Goal: Task Accomplishment & Management: Use online tool/utility

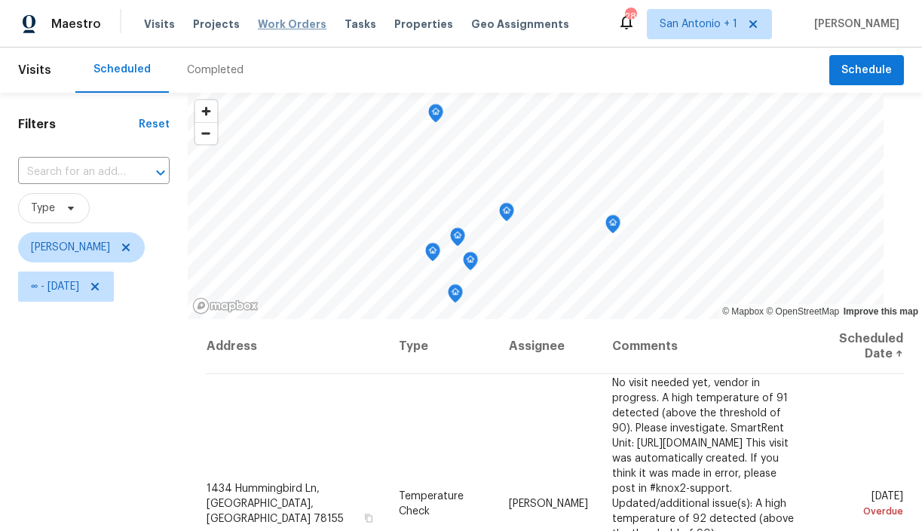
scroll to position [172, 0]
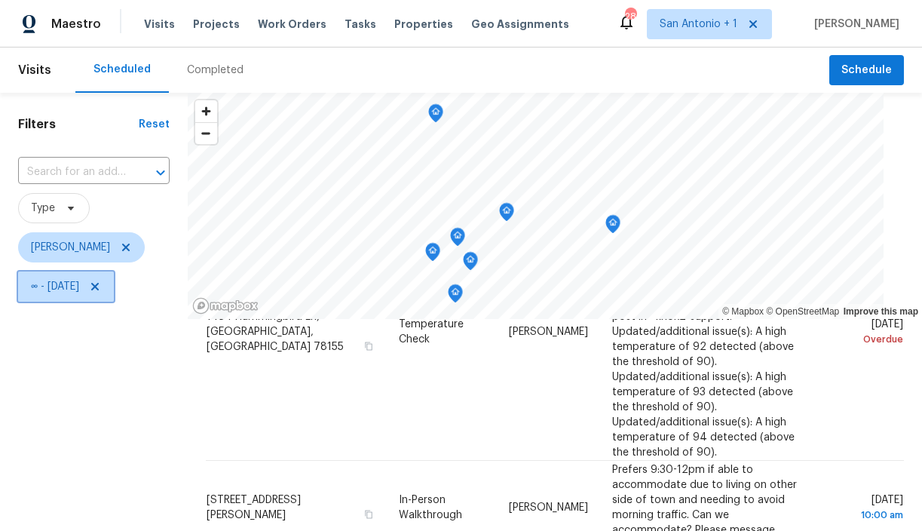
click at [99, 289] on icon at bounding box center [95, 287] width 8 height 8
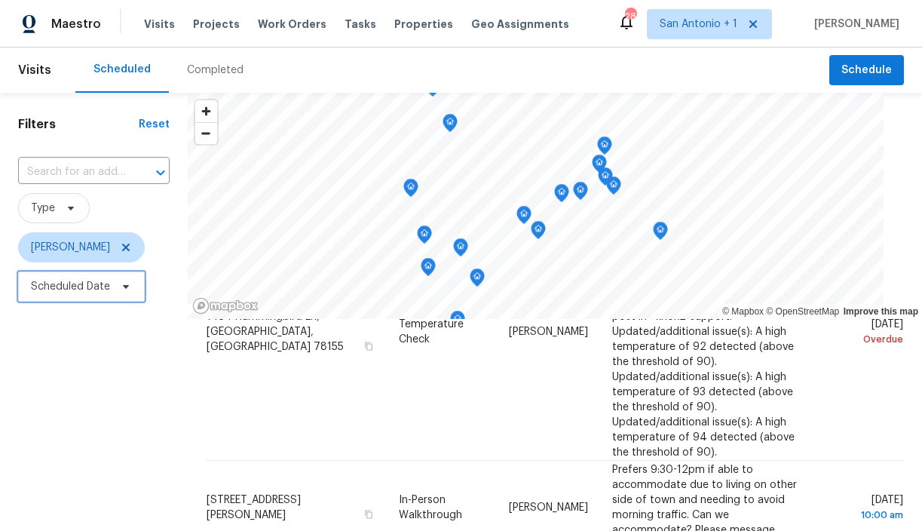
click at [124, 287] on icon at bounding box center [126, 287] width 6 height 4
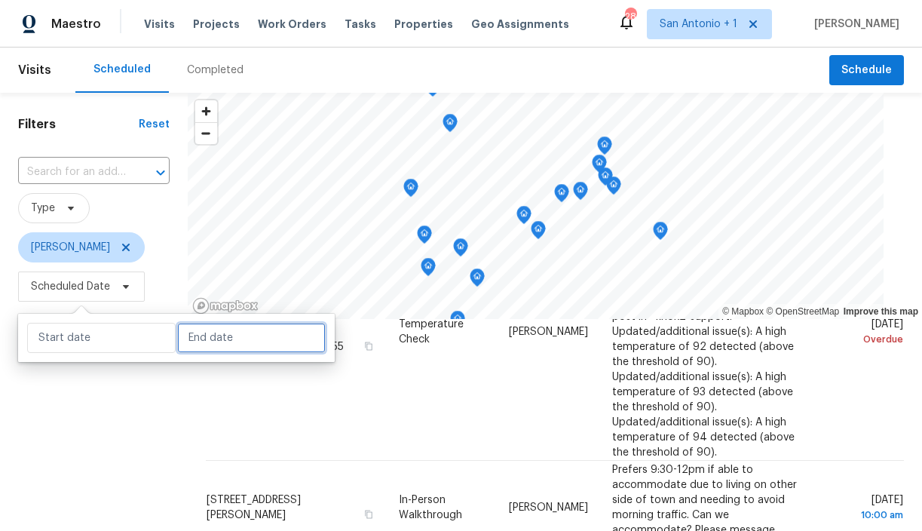
click at [188, 332] on input "text" at bounding box center [251, 338] width 149 height 30
select select "9"
select select "2025"
select select "10"
select select "2025"
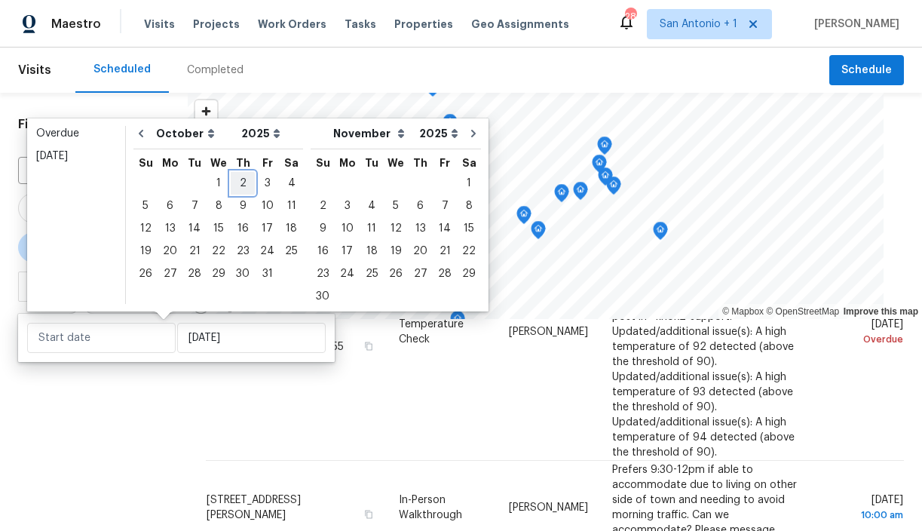
click at [234, 184] on div "2" at bounding box center [243, 183] width 24 height 21
type input "Thu, Oct 02"
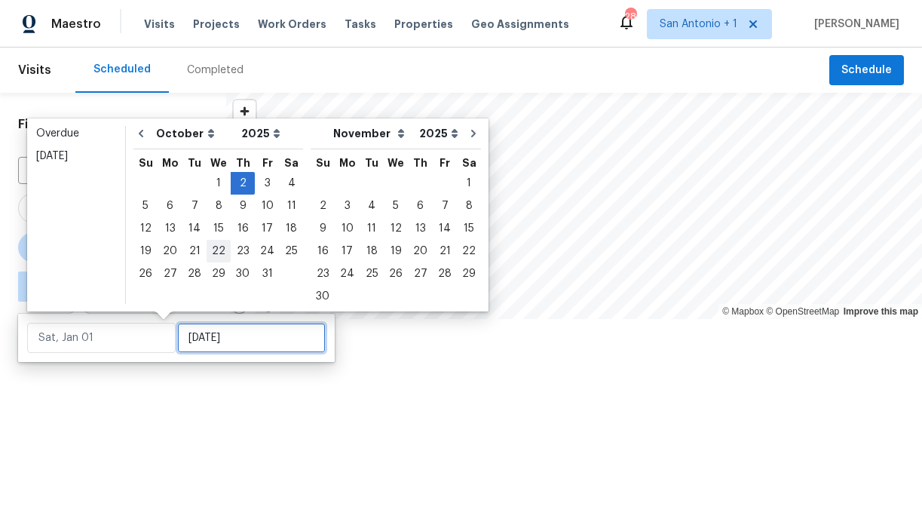
type input "Thu, Oct 02"
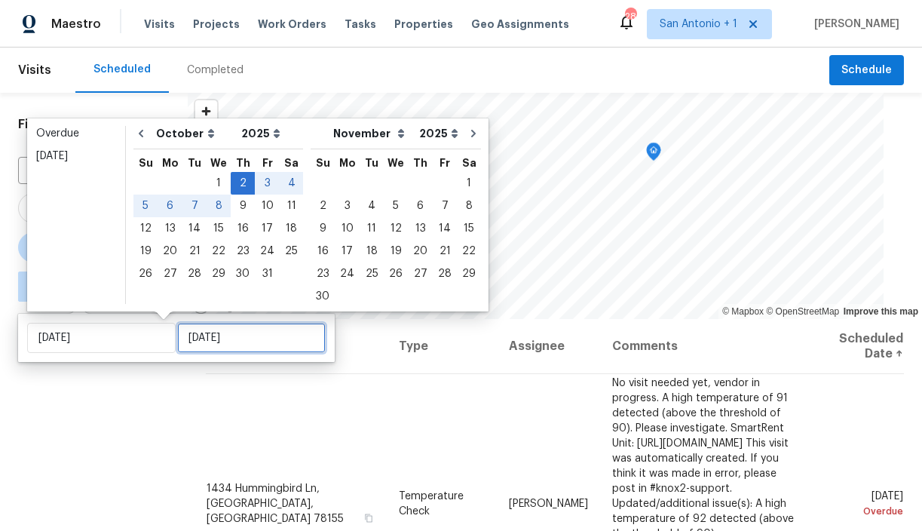
type input "Wed, Oct 22"
type input "Thu, Oct 02"
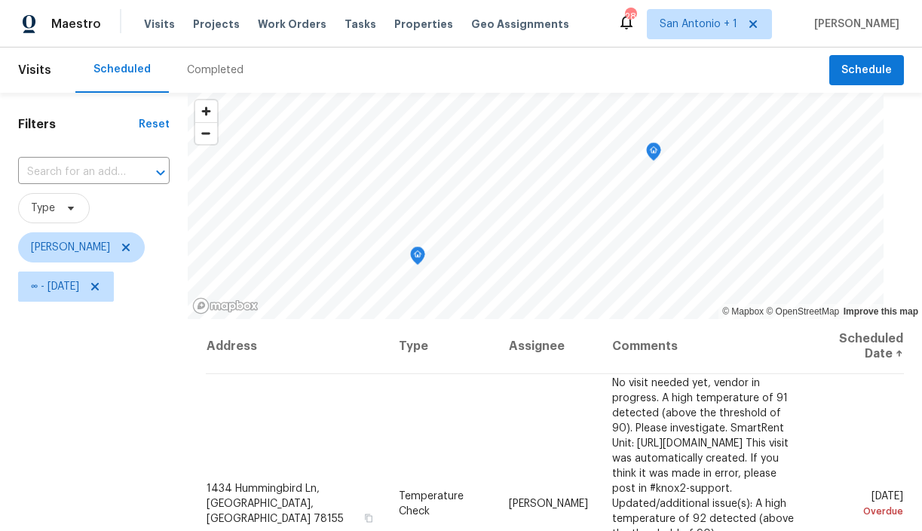
click at [158, 389] on div "Filters Reset ​ Type Chris Fuentes ∞ - Thu, Oct 02" at bounding box center [94, 418] width 188 height 651
click at [101, 286] on icon at bounding box center [95, 286] width 12 height 12
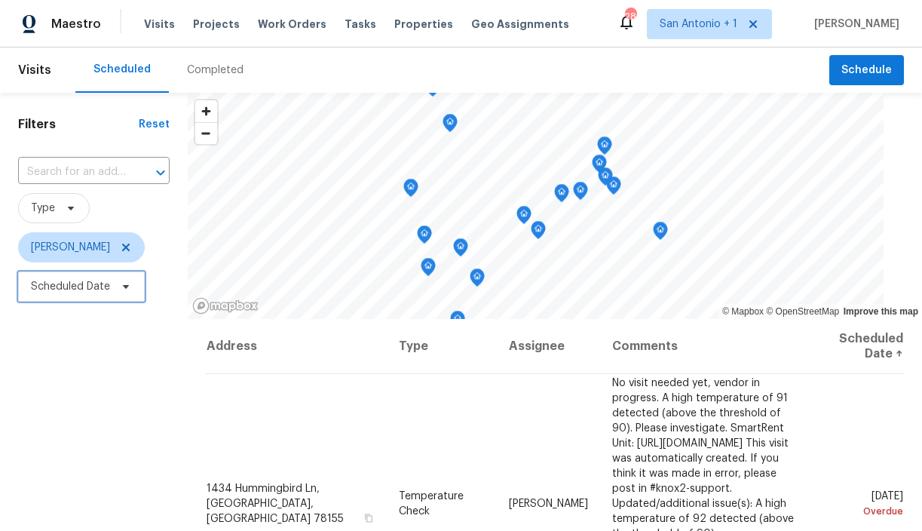
click at [124, 286] on icon at bounding box center [126, 287] width 6 height 4
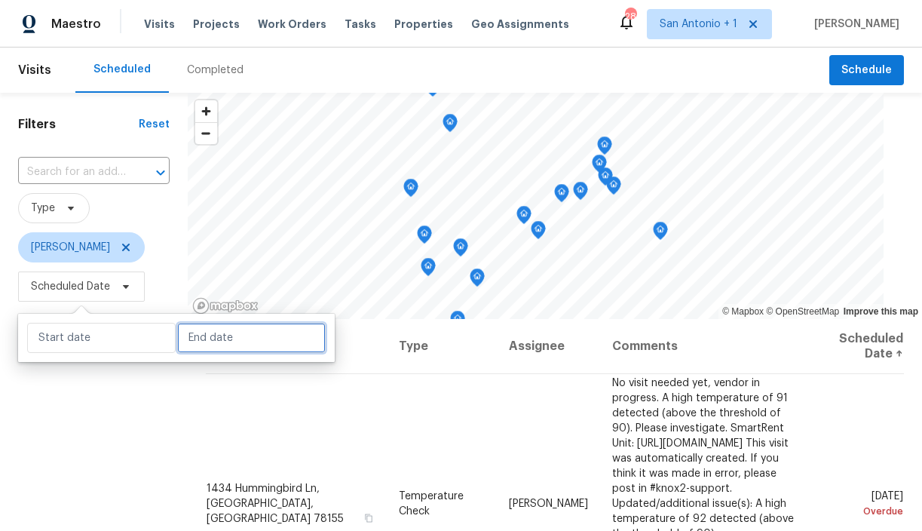
click at [213, 342] on input "text" at bounding box center [251, 338] width 149 height 30
select select "9"
select select "2025"
select select "10"
select select "2025"
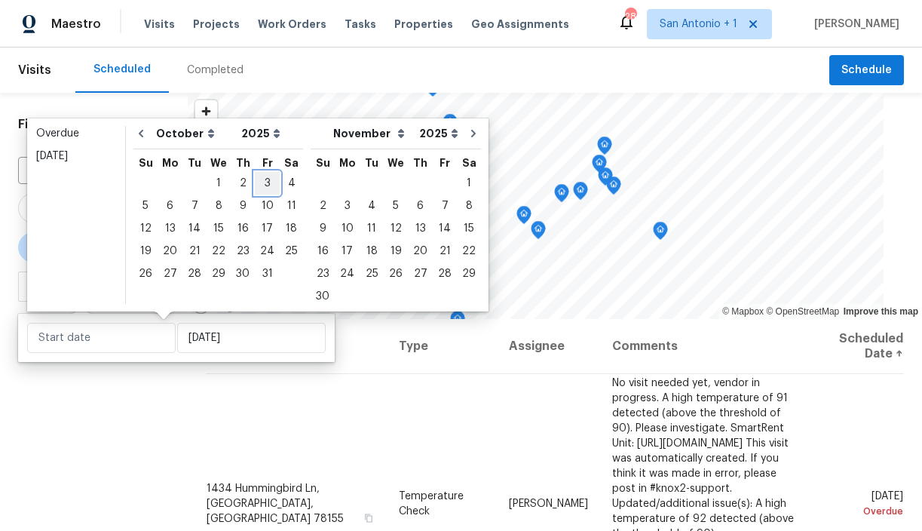
click at [266, 188] on div "3" at bounding box center [267, 183] width 25 height 21
type input "Fri, Oct 03"
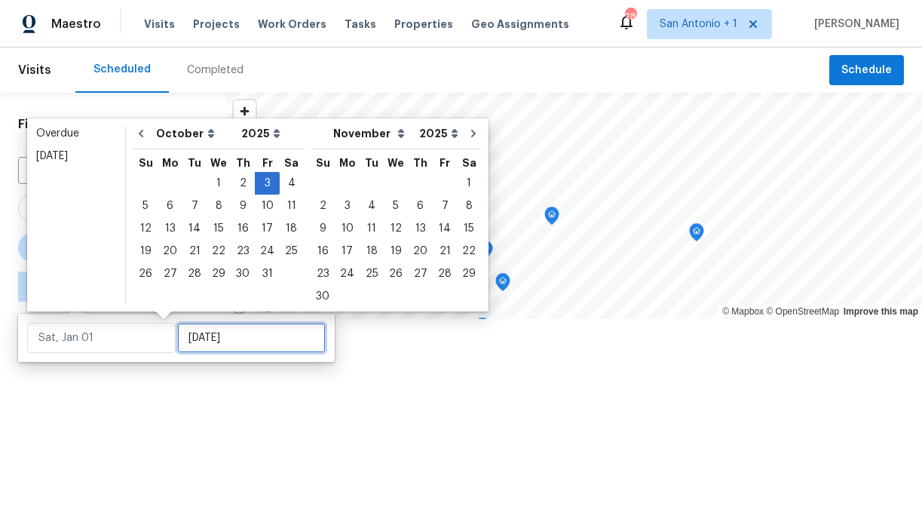
type input "Fri, Oct 03"
type input "Wed, Oct 29"
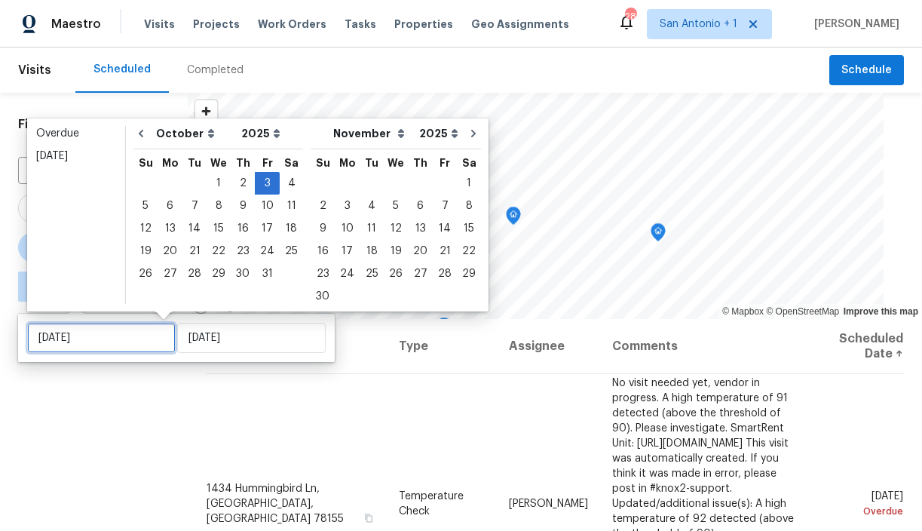
type input "Fri, Oct 03"
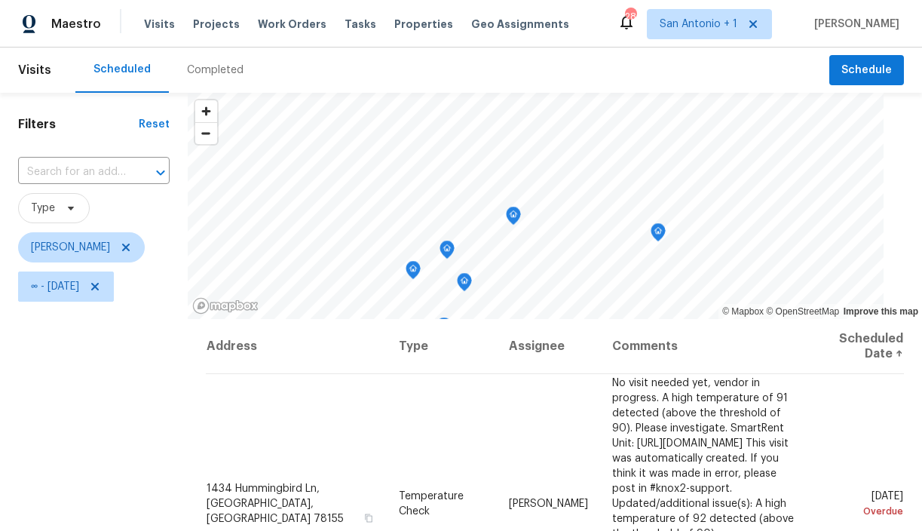
click at [148, 406] on div "Filters Reset ​ Type Chris Fuentes ∞ - Fri, Oct 03" at bounding box center [94, 418] width 188 height 651
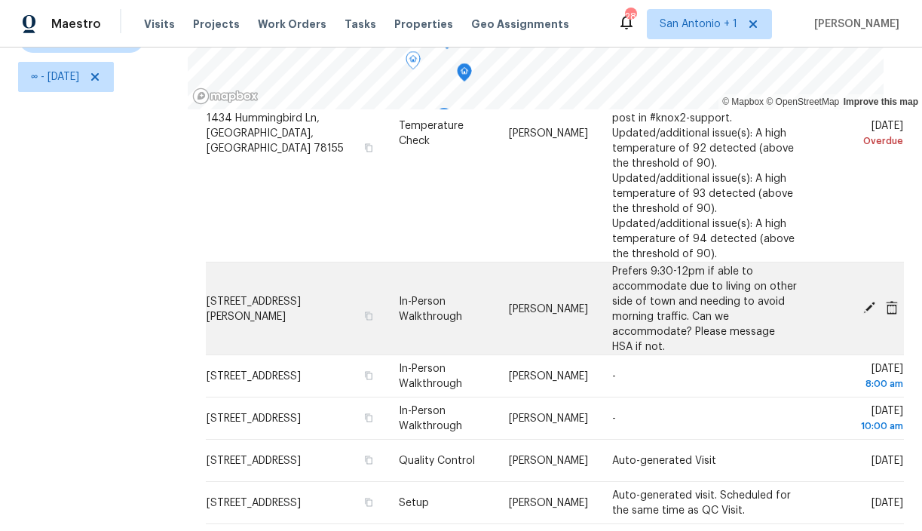
scroll to position [172, 0]
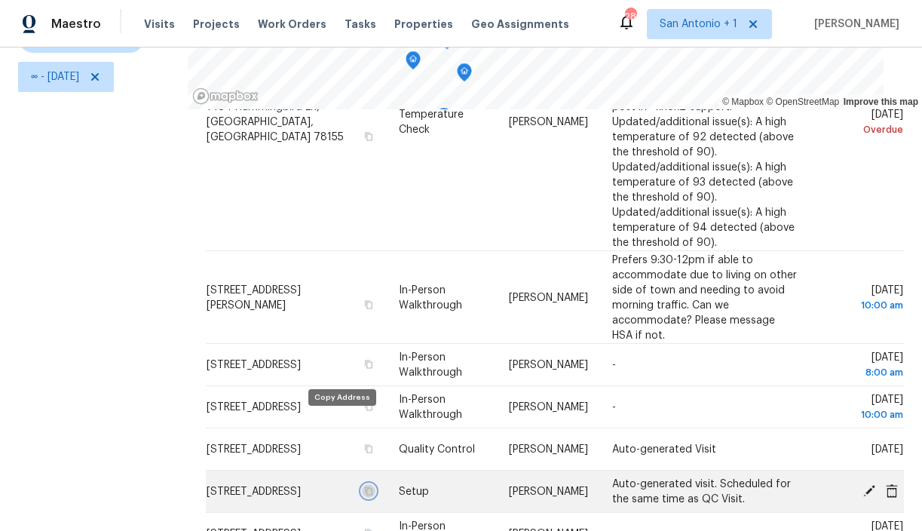
click at [363, 486] on icon "button" at bounding box center [367, 490] width 9 height 9
click at [873, 484] on icon at bounding box center [869, 490] width 12 height 12
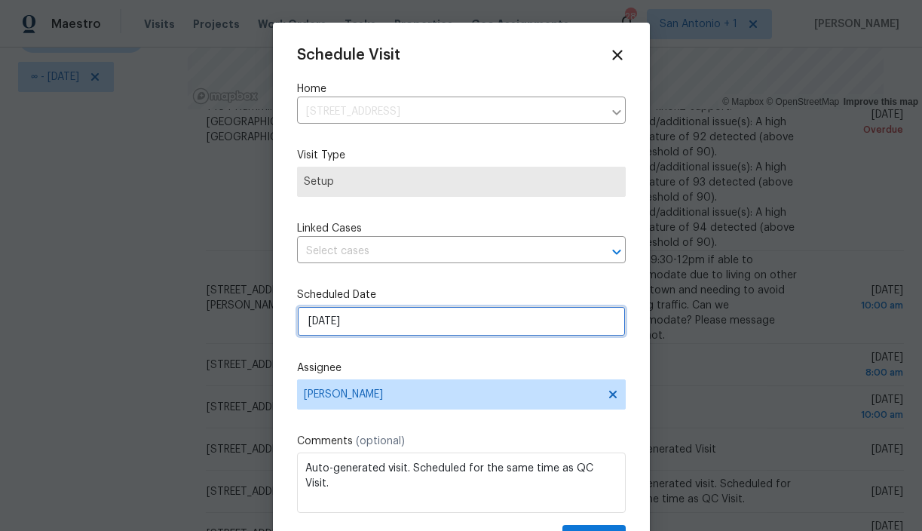
click at [406, 323] on input "10/3/2025" at bounding box center [461, 321] width 329 height 30
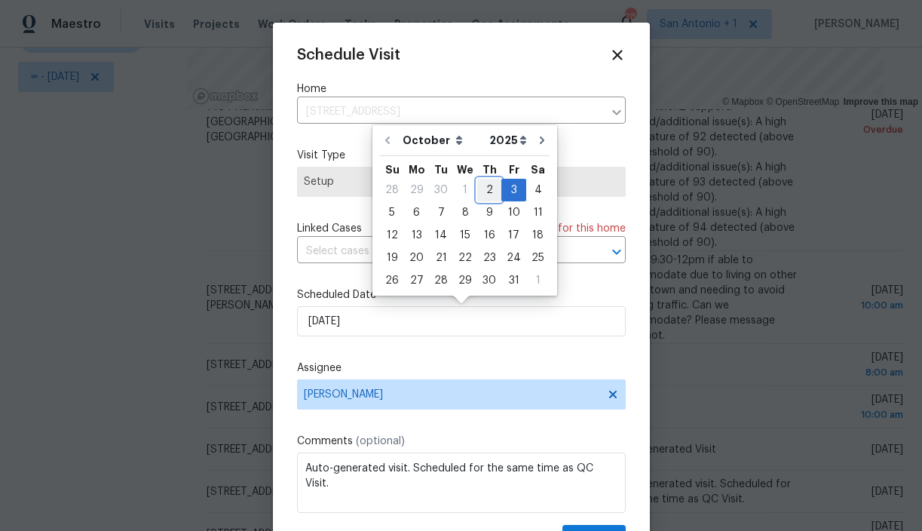
click at [487, 191] on div "2" at bounding box center [489, 189] width 24 height 21
type input "[DATE]"
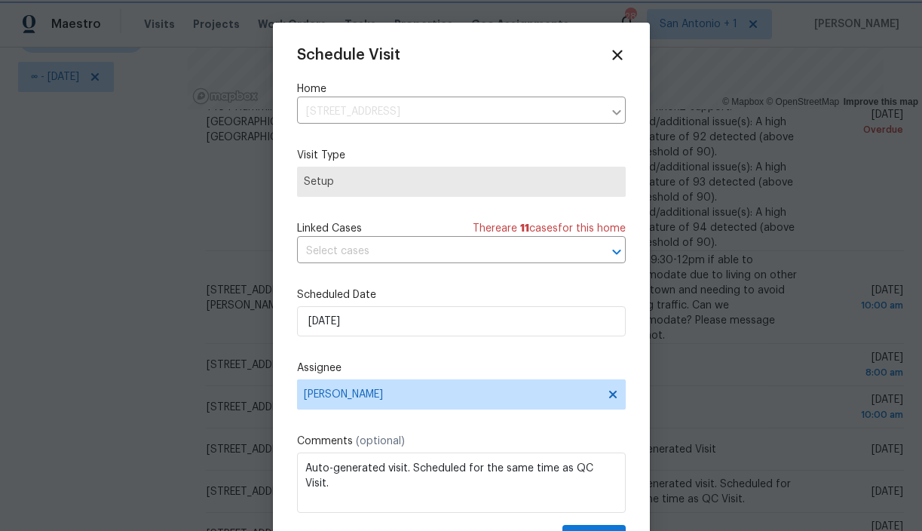
scroll to position [27, 0]
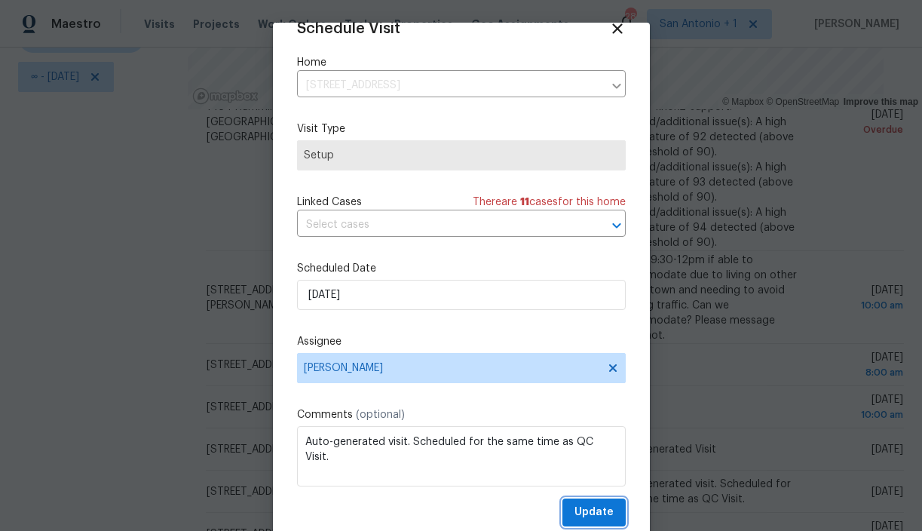
click at [602, 516] on span "Update" at bounding box center [593, 512] width 39 height 19
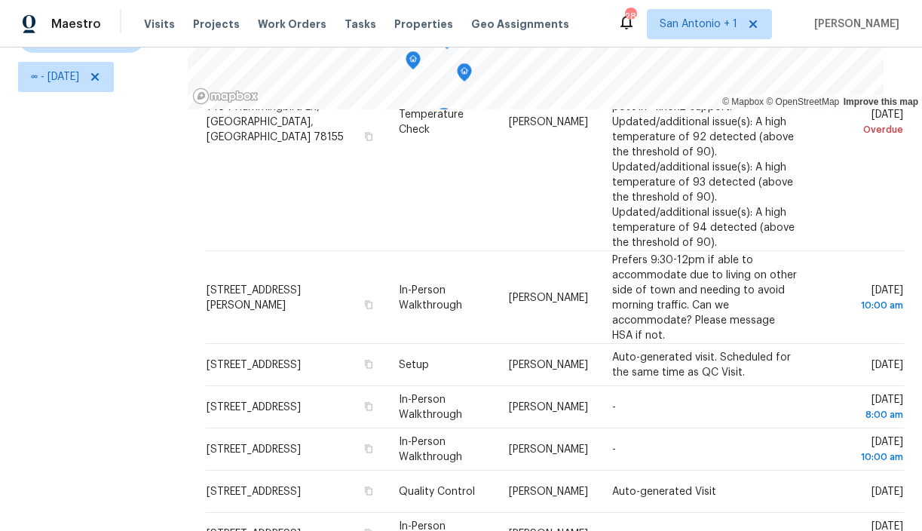
click at [160, 135] on div "Filters Reset ​ Type Chris Fuentes ∞ - Fri, Oct 03" at bounding box center [94, 208] width 188 height 651
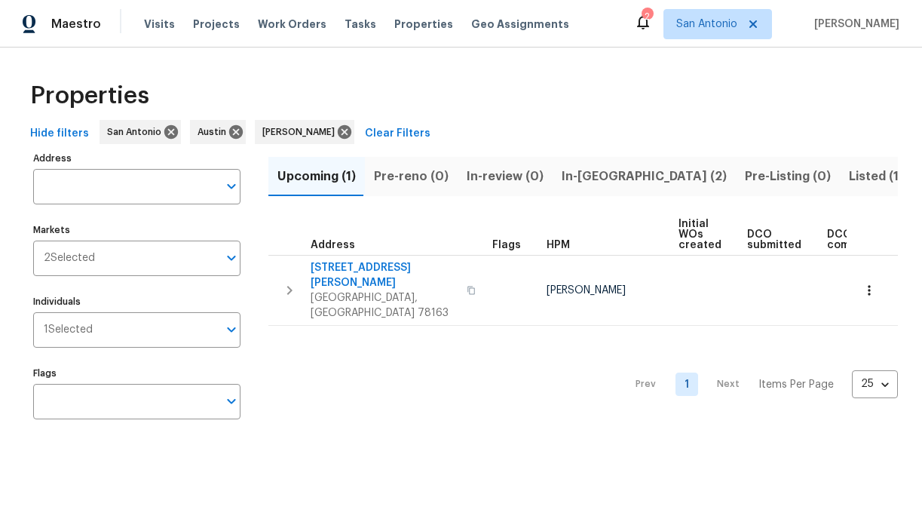
click at [590, 174] on span "In-reno (2)" at bounding box center [644, 176] width 165 height 21
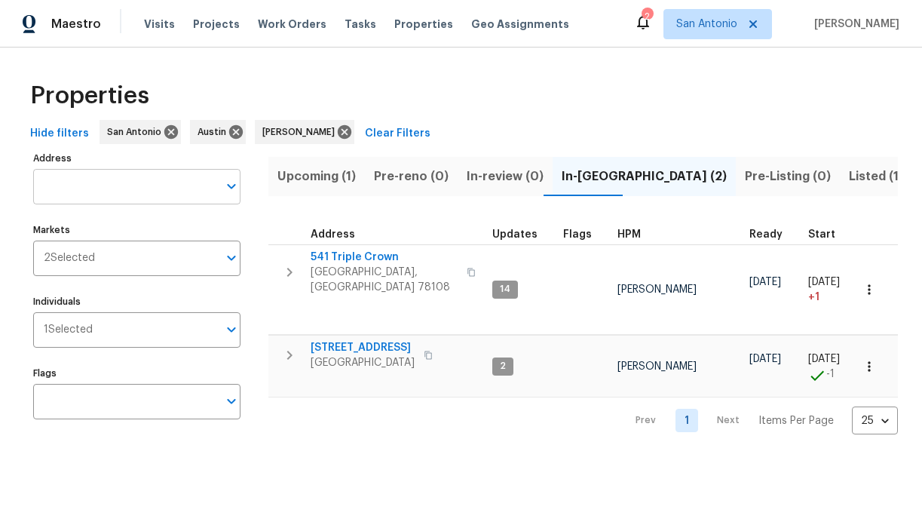
click at [152, 191] on input "Address" at bounding box center [125, 186] width 185 height 35
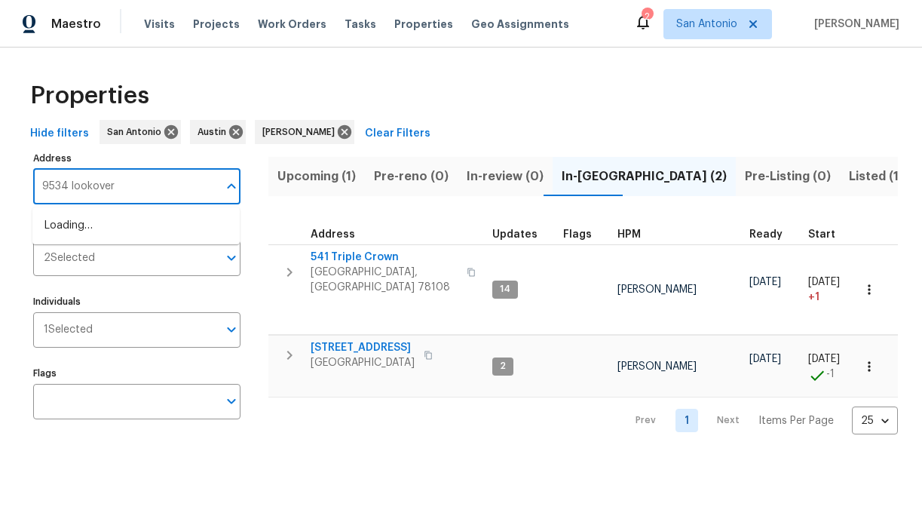
type input "9534 lookover"
click at [130, 234] on li "9534 Lookover Bay Converse TX 78109" at bounding box center [135, 225] width 207 height 25
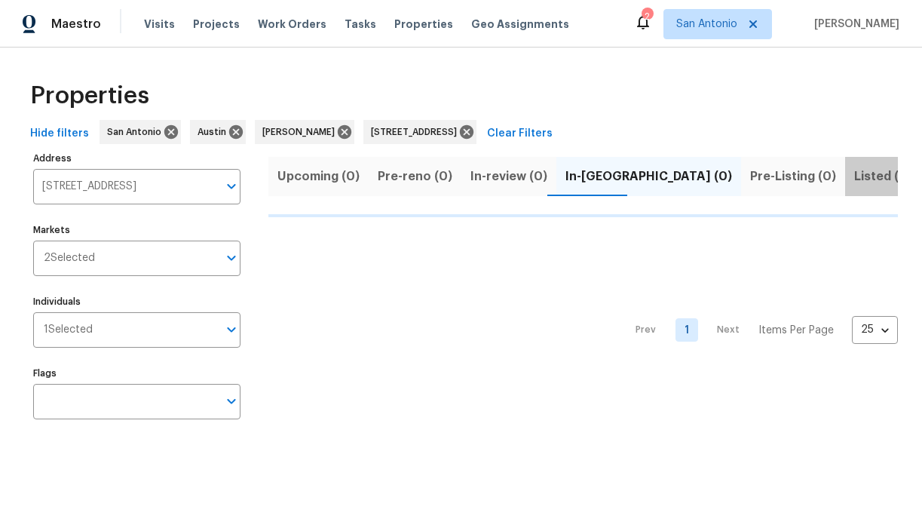
click at [854, 177] on span "Listed (1)" at bounding box center [881, 176] width 54 height 21
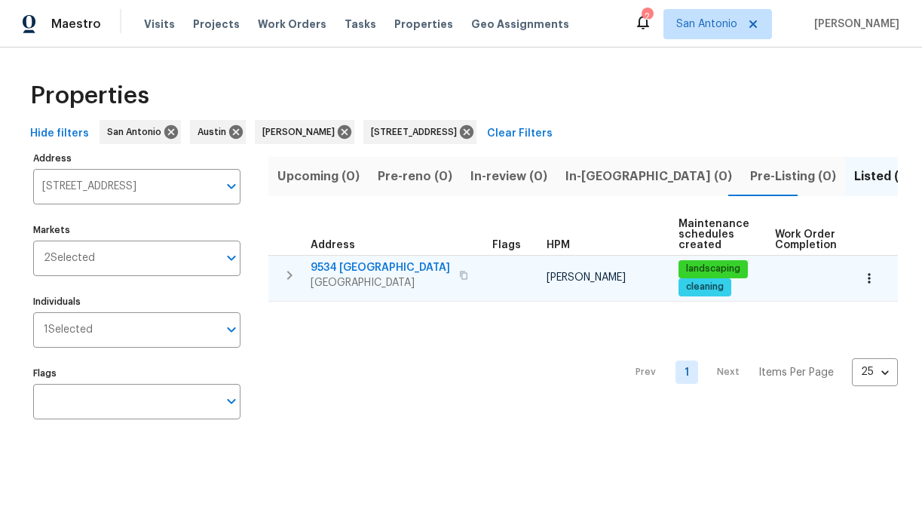
click at [375, 268] on span "9534 [GEOGRAPHIC_DATA]" at bounding box center [380, 267] width 139 height 15
click at [288, 272] on icon "button" at bounding box center [289, 275] width 5 height 9
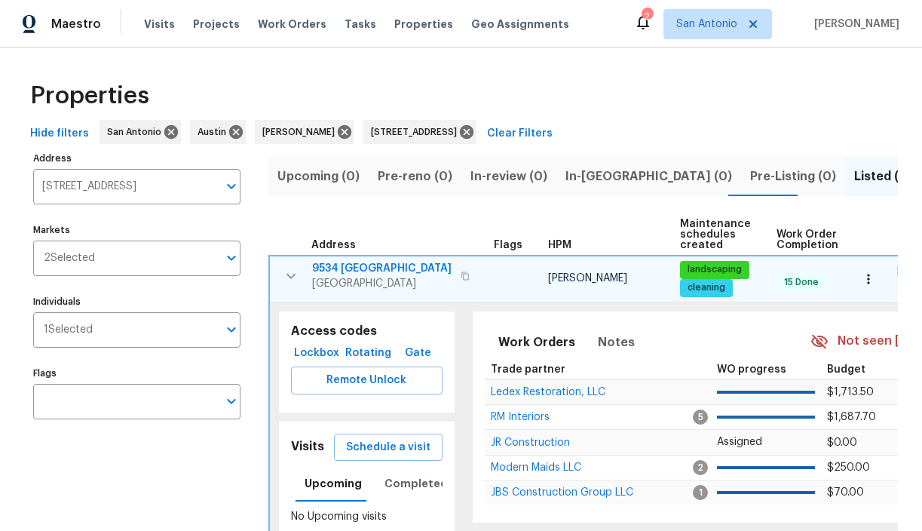
click at [314, 356] on span "Lockbox" at bounding box center [316, 353] width 39 height 19
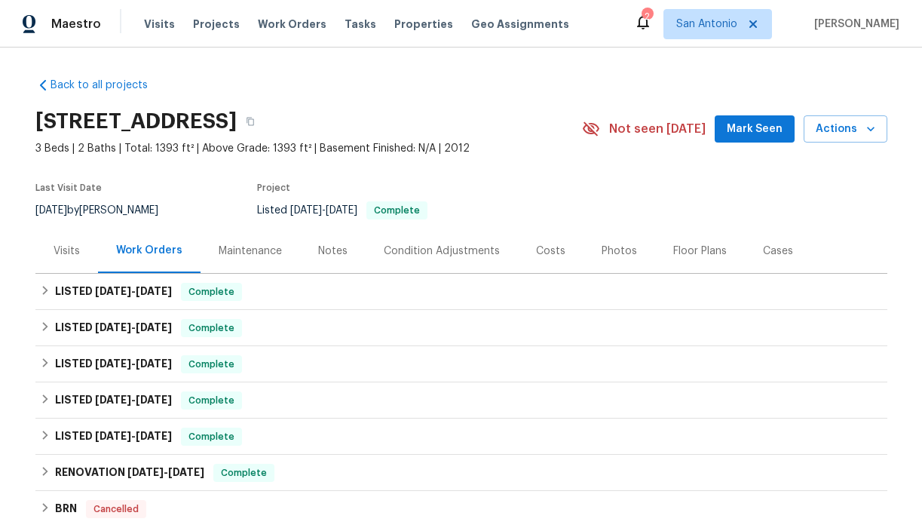
click at [752, 133] on span "Mark Seen" at bounding box center [755, 129] width 56 height 19
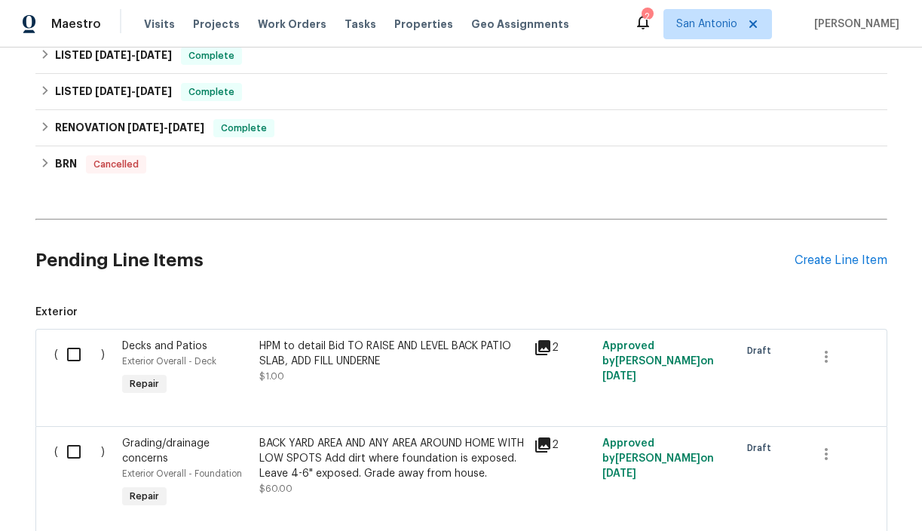
scroll to position [452, 0]
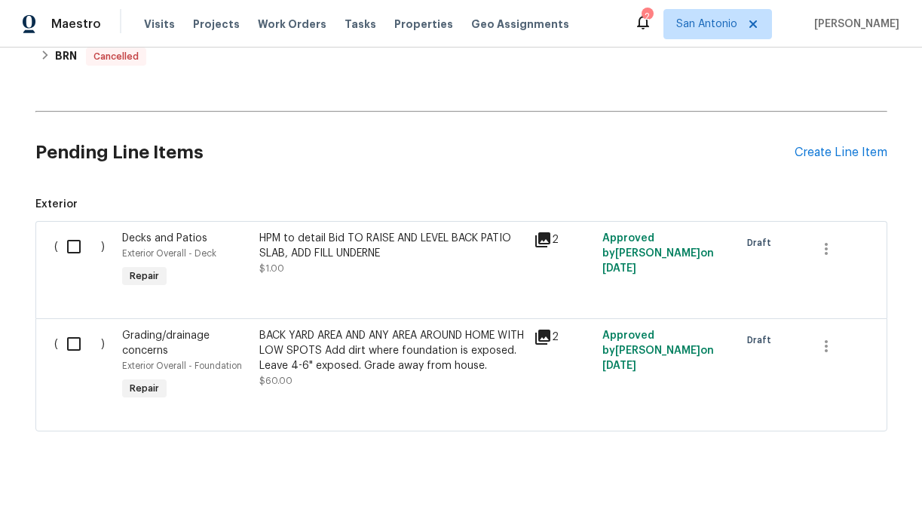
click at [541, 237] on icon at bounding box center [542, 239] width 15 height 15
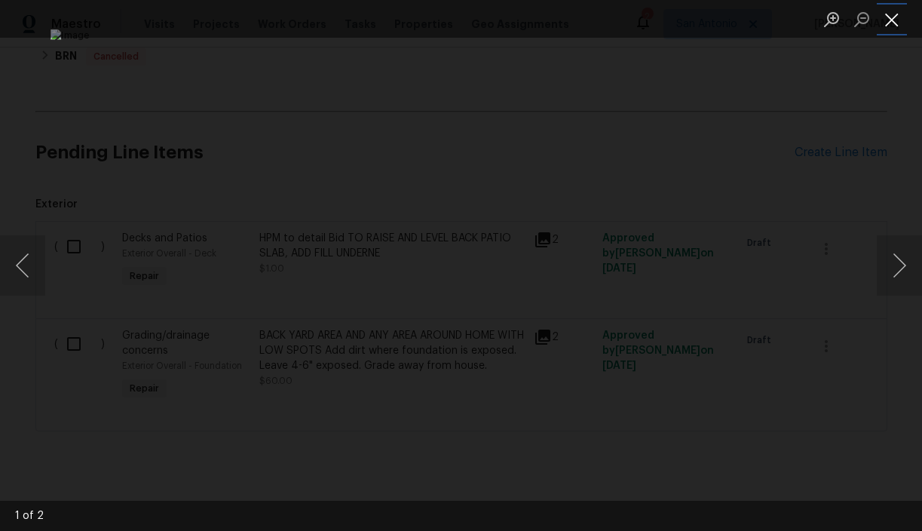
click at [891, 24] on button "Close lightbox" at bounding box center [892, 19] width 30 height 26
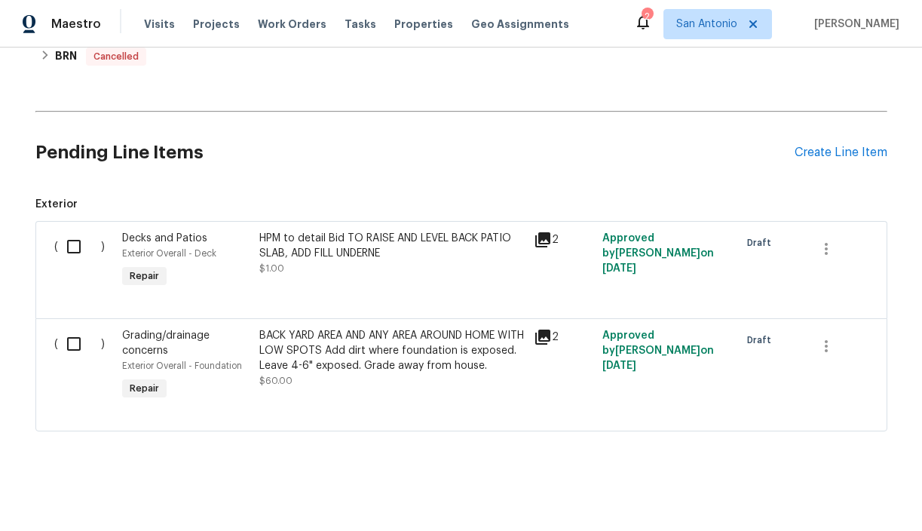
scroll to position [456, 0]
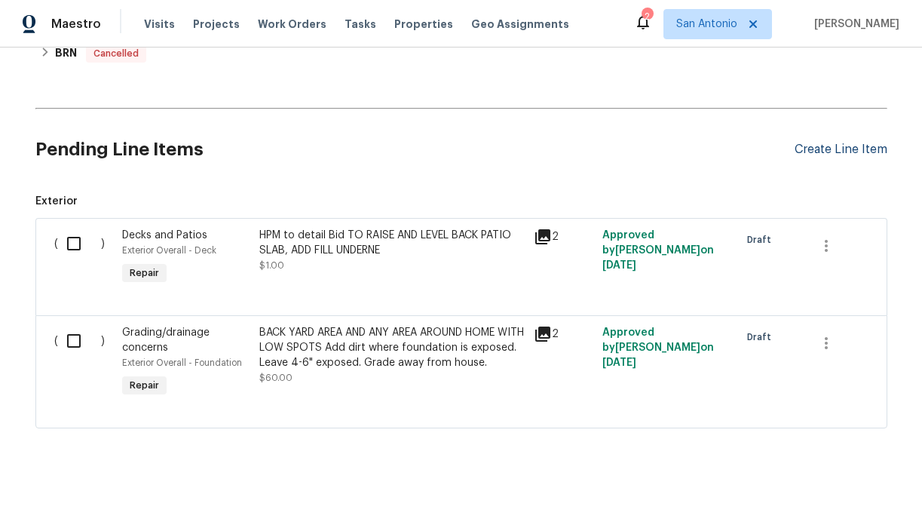
click at [823, 155] on div "Create Line Item" at bounding box center [841, 149] width 93 height 14
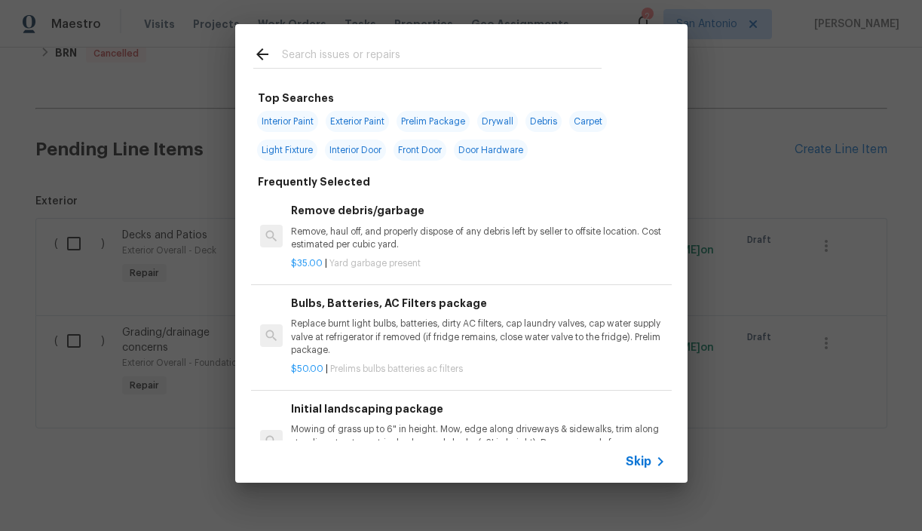
click at [391, 55] on input "text" at bounding box center [442, 56] width 320 height 23
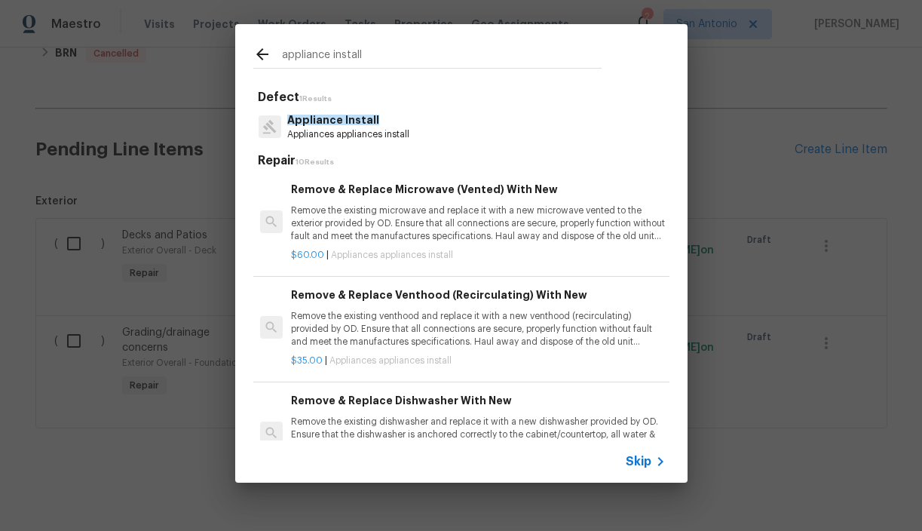
type input "appliance install"
click at [419, 225] on p "Remove the existing microwave and replace it with a new microwave vented to the…" at bounding box center [478, 223] width 374 height 38
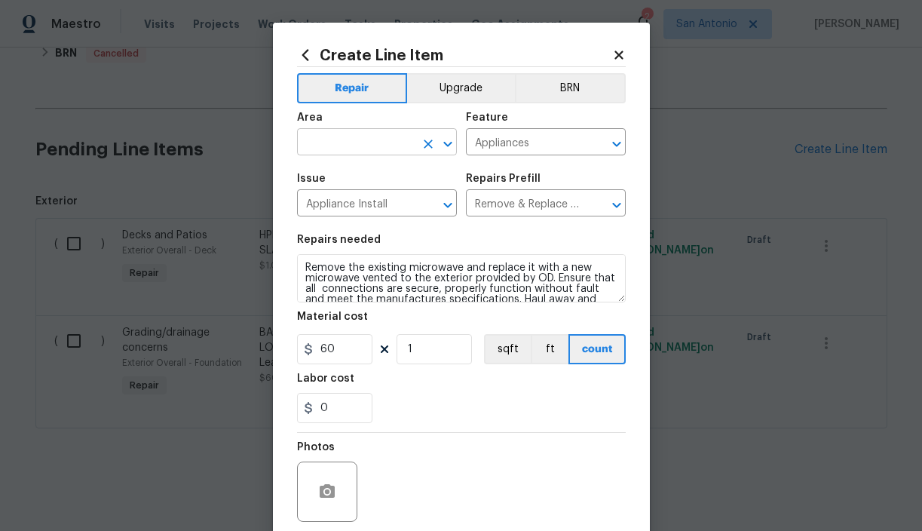
click at [371, 146] on input "text" at bounding box center [356, 143] width 118 height 23
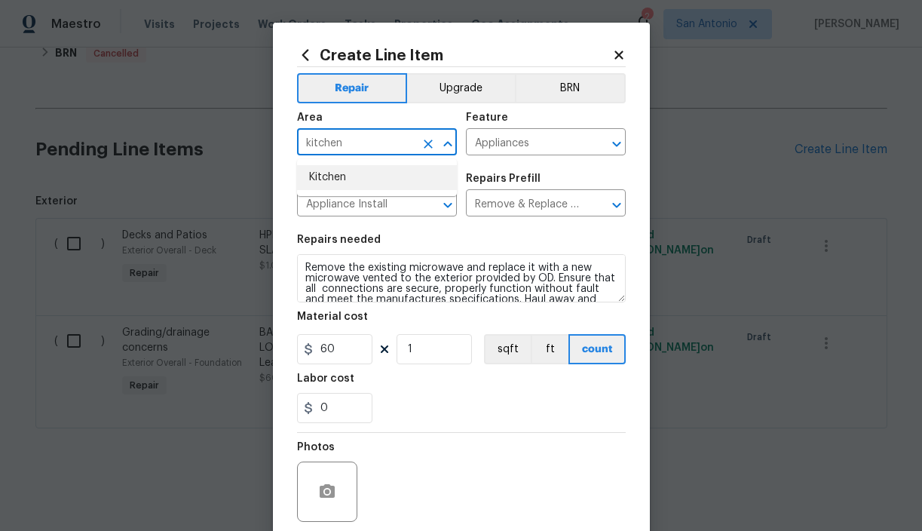
click at [347, 167] on li "Kitchen" at bounding box center [377, 177] width 160 height 25
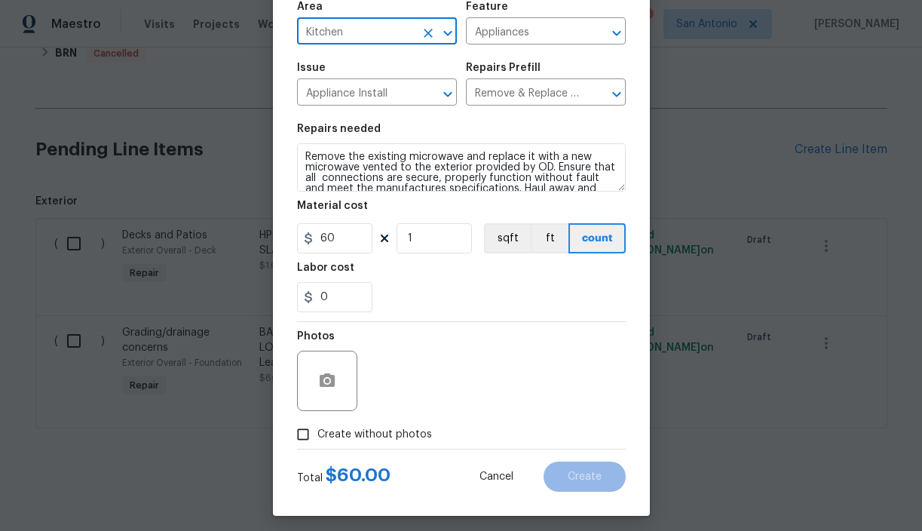
scroll to position [119, 0]
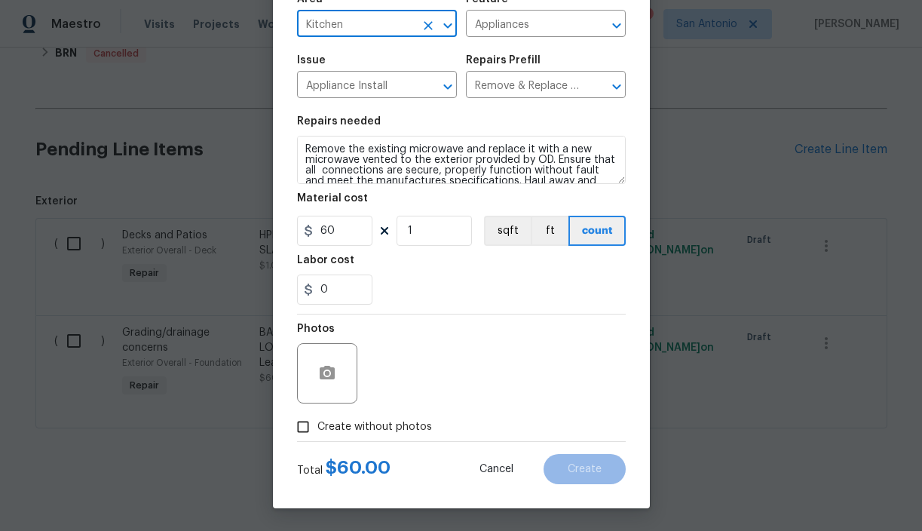
type input "Kitchen"
click at [389, 423] on span "Create without photos" at bounding box center [374, 427] width 115 height 16
click at [317, 423] on input "Create without photos" at bounding box center [303, 426] width 29 height 29
checkbox input "true"
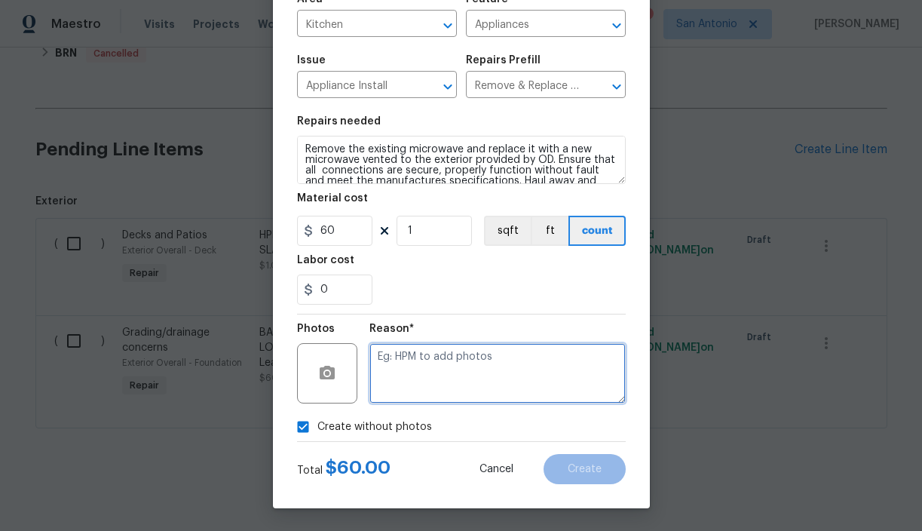
click at [423, 369] on textarea at bounding box center [497, 373] width 256 height 60
type textarea "HPM to add"
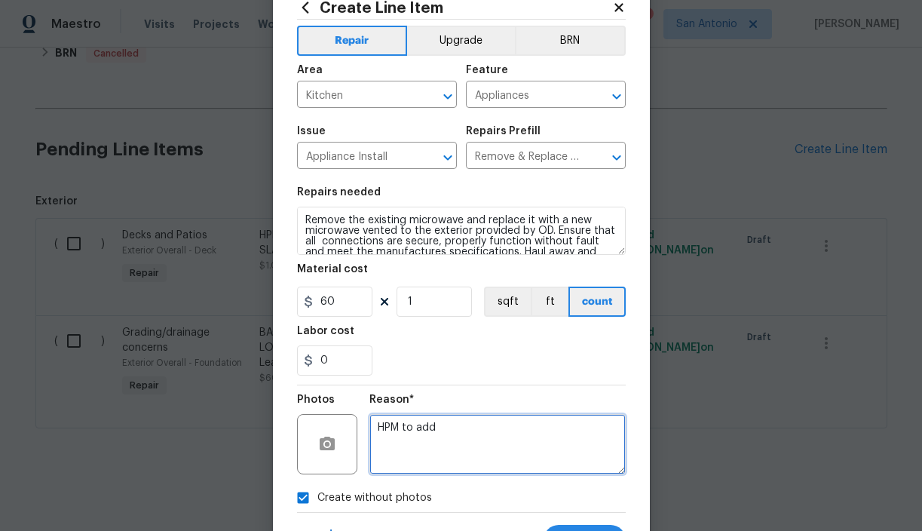
scroll to position [0, 0]
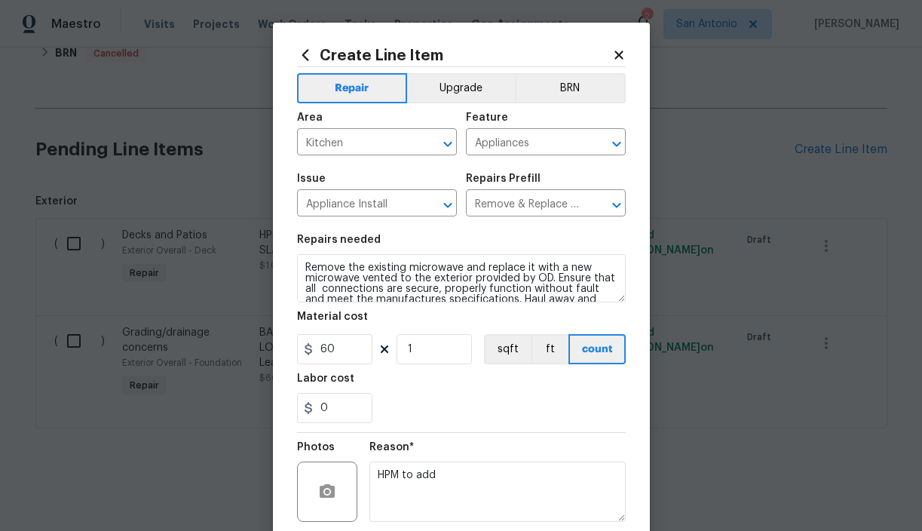
click at [302, 52] on icon at bounding box center [305, 55] width 17 height 17
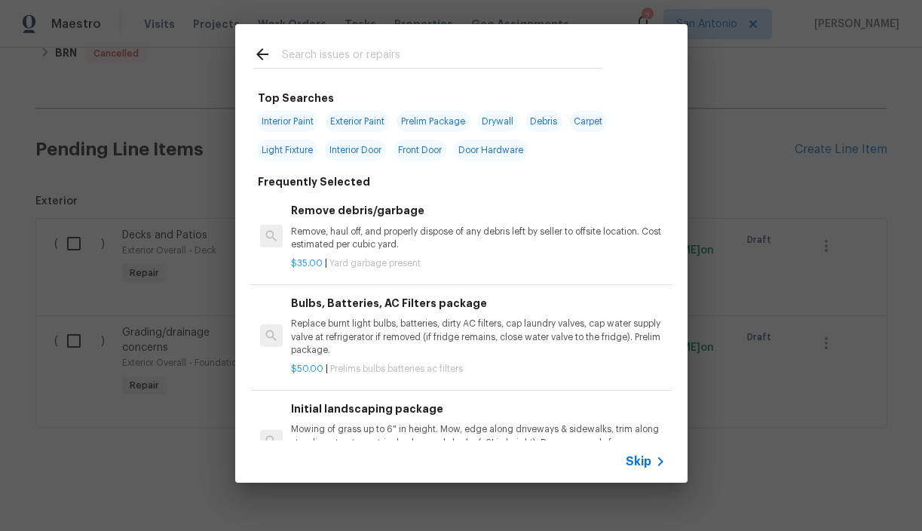
click at [375, 59] on input "text" at bounding box center [442, 56] width 320 height 23
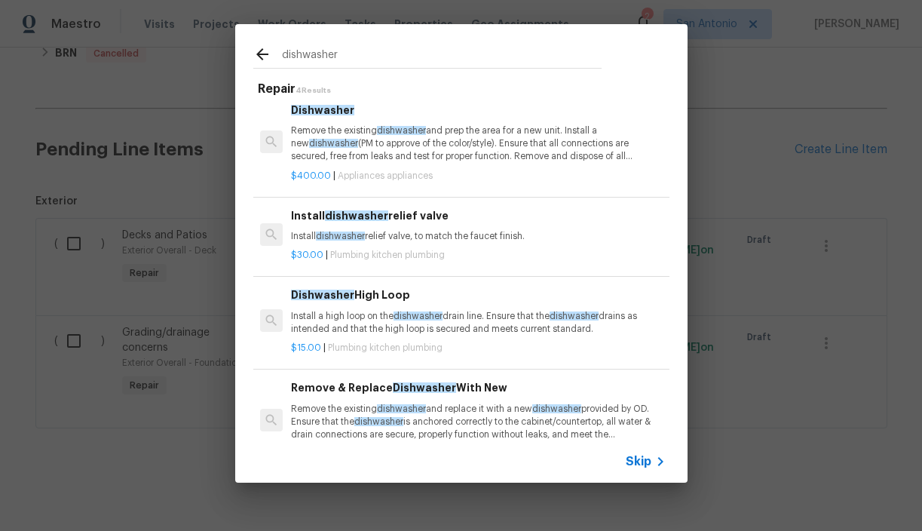
scroll to position [55, 0]
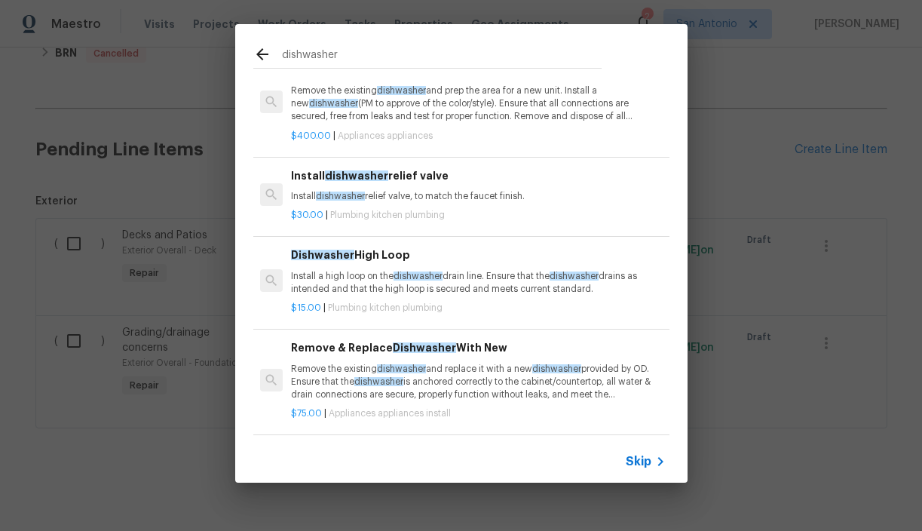
type input "dishwasher"
click at [437, 379] on p "Remove the existing dishwasher and replace it with a new dishwasher provided by…" at bounding box center [478, 382] width 374 height 38
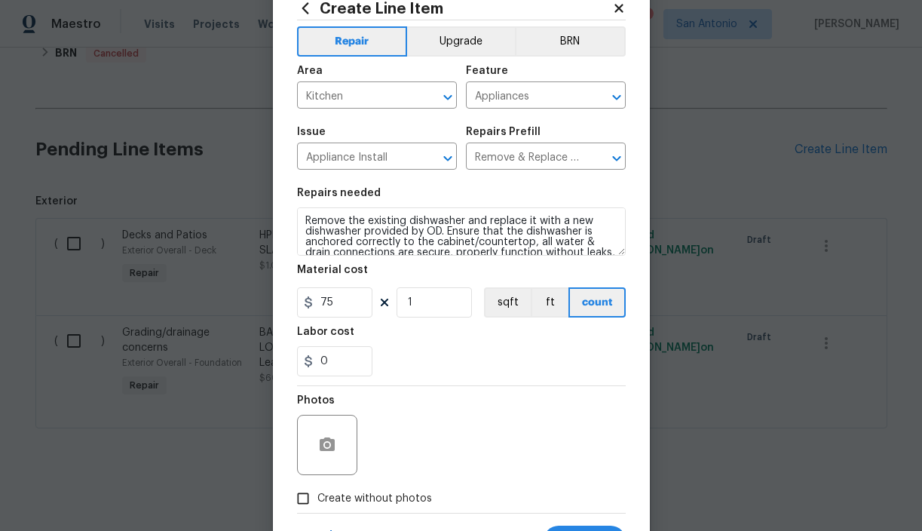
scroll to position [119, 0]
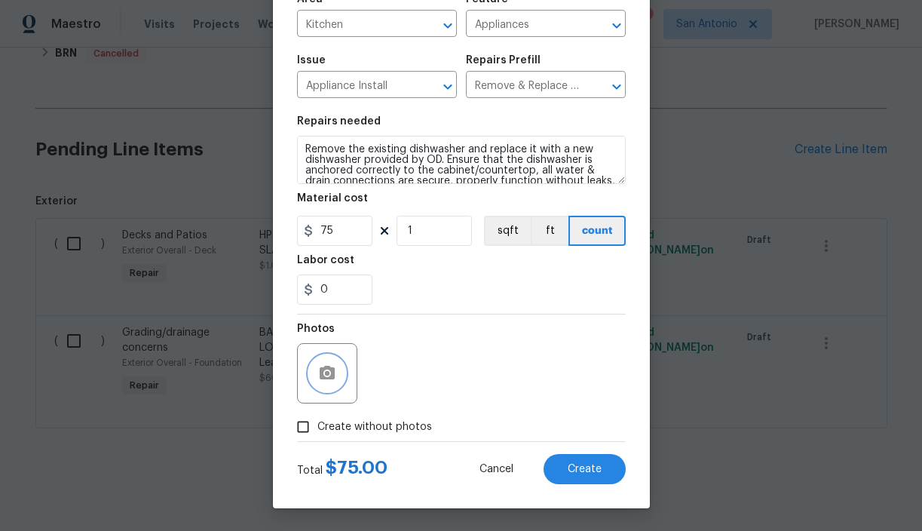
click at [336, 377] on button "button" at bounding box center [327, 373] width 36 height 36
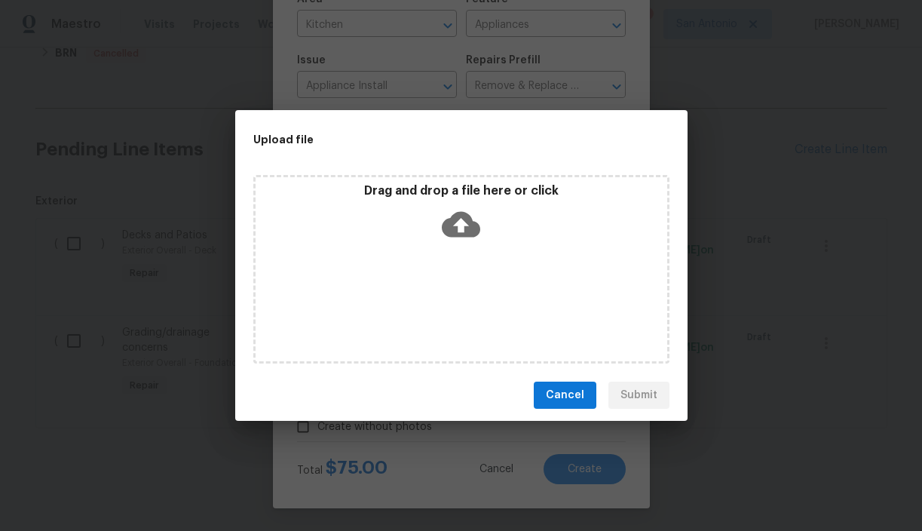
click at [457, 244] on div "Drag and drop a file here or click" at bounding box center [462, 215] width 412 height 65
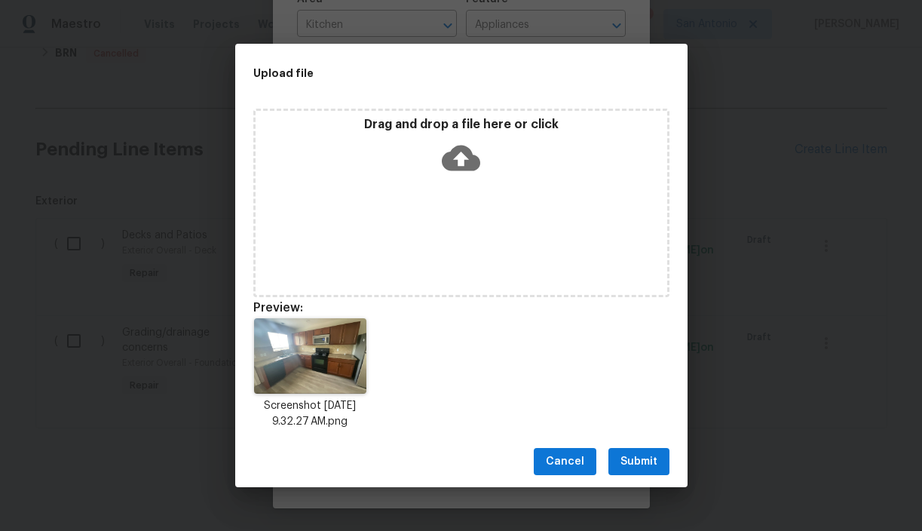
click at [639, 466] on span "Submit" at bounding box center [638, 461] width 37 height 19
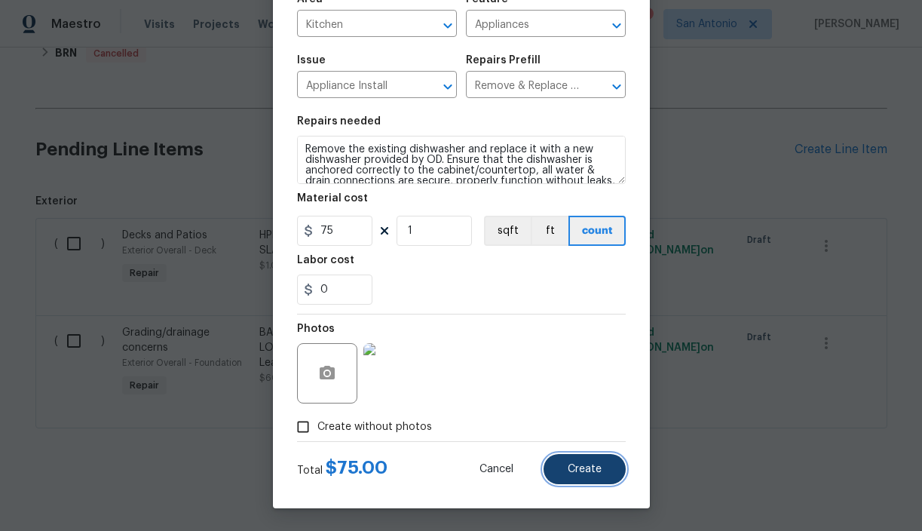
click at [586, 467] on span "Create" at bounding box center [585, 469] width 34 height 11
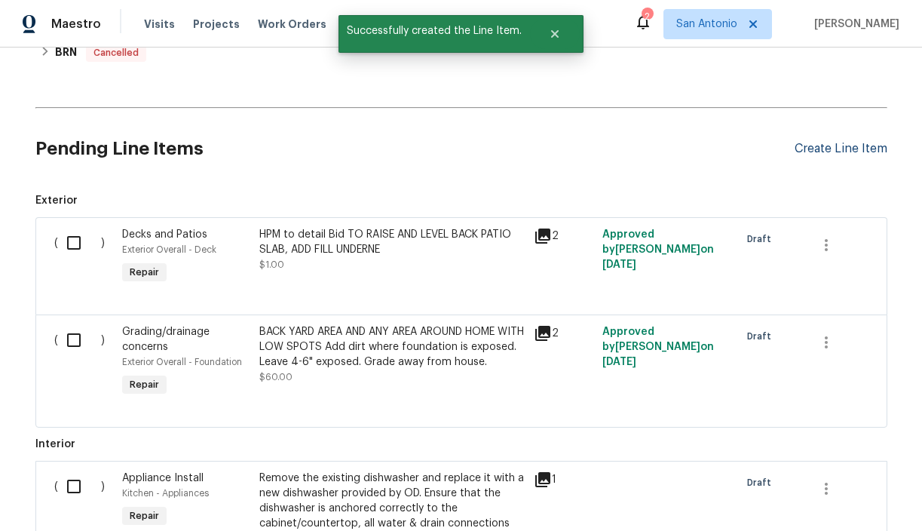
click at [839, 155] on div "Create Line Item" at bounding box center [841, 149] width 93 height 14
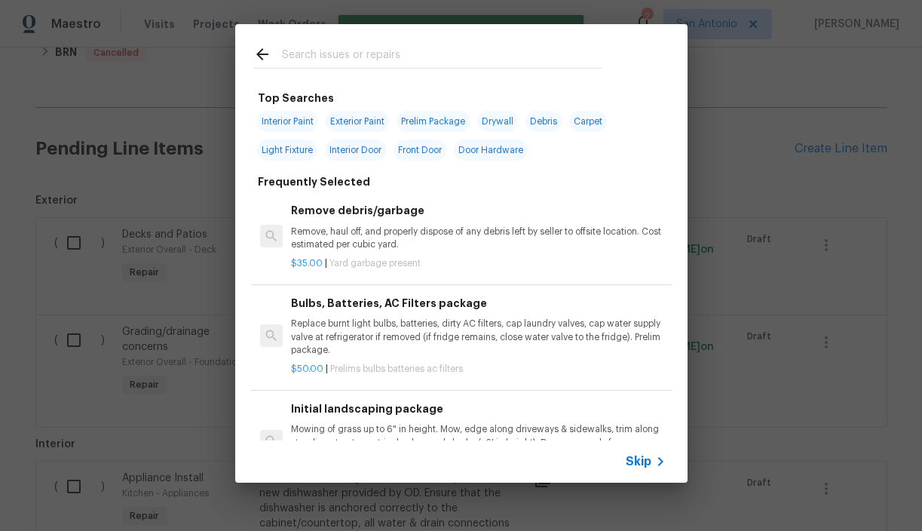
click at [362, 55] on input "text" at bounding box center [442, 56] width 320 height 23
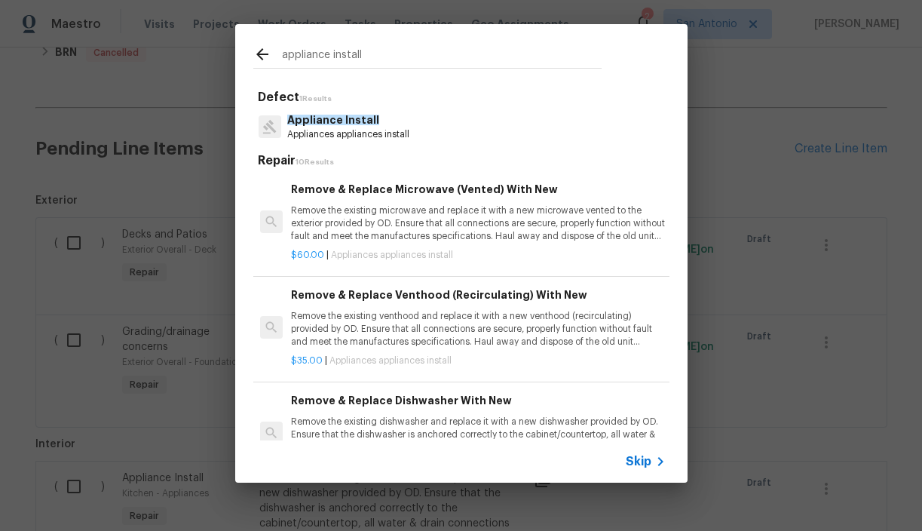
type input "appliance install"
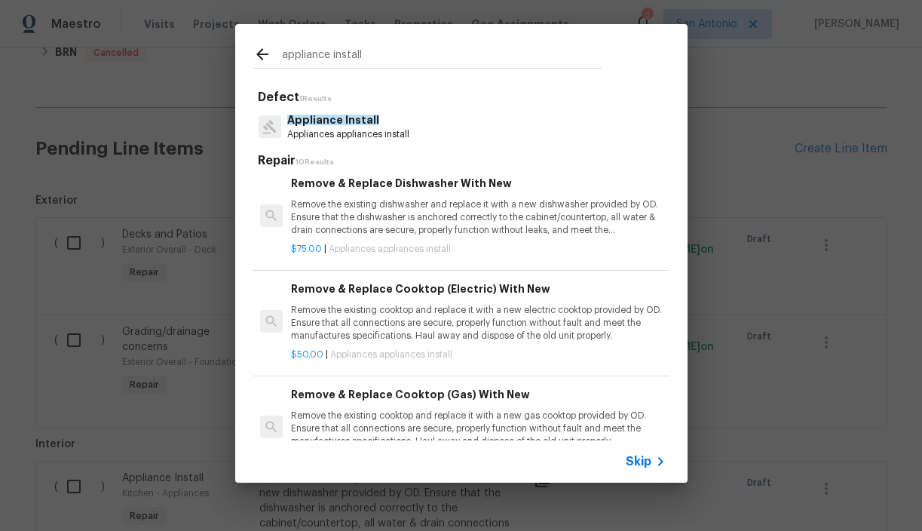
scroll to position [225, 0]
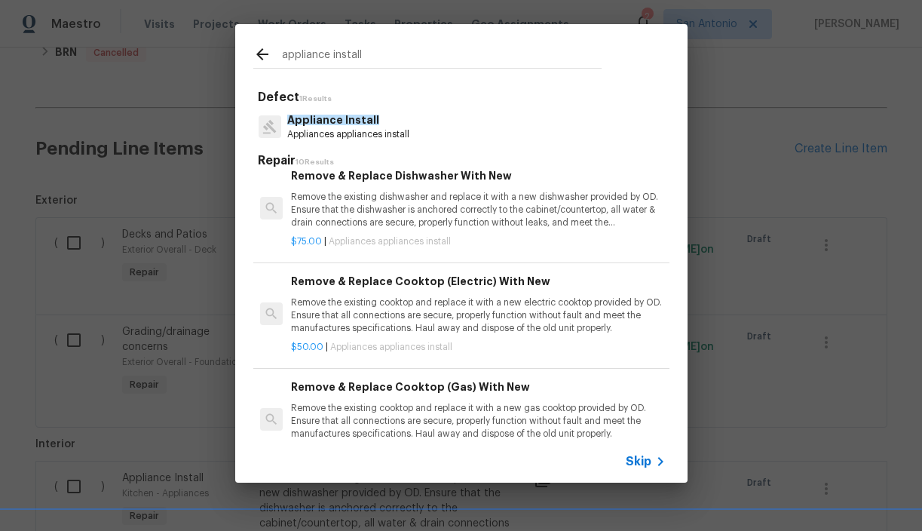
click at [400, 307] on p "Remove the existing cooktop and replace it with a new electric cooktop provided…" at bounding box center [478, 315] width 374 height 38
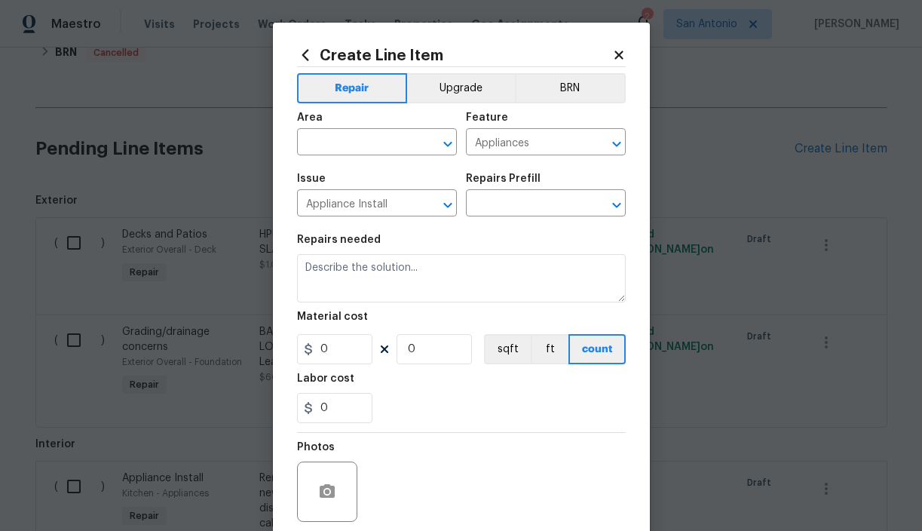
type textarea "Remove the existing cooktop and replace it with a new electric cooktop provided…"
type input "1"
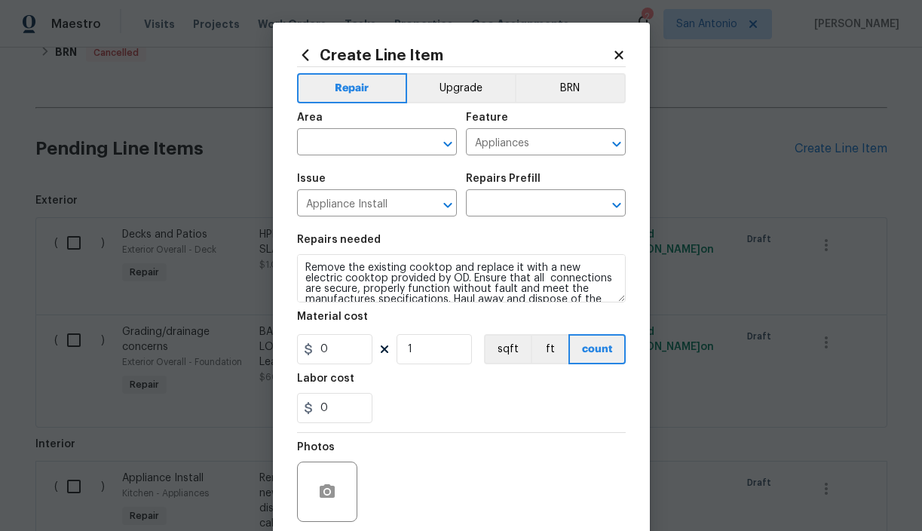
type input "Remove & Replace Cooktop (Electric) With New $50.00"
type input "50"
click at [380, 144] on input "text" at bounding box center [356, 143] width 118 height 23
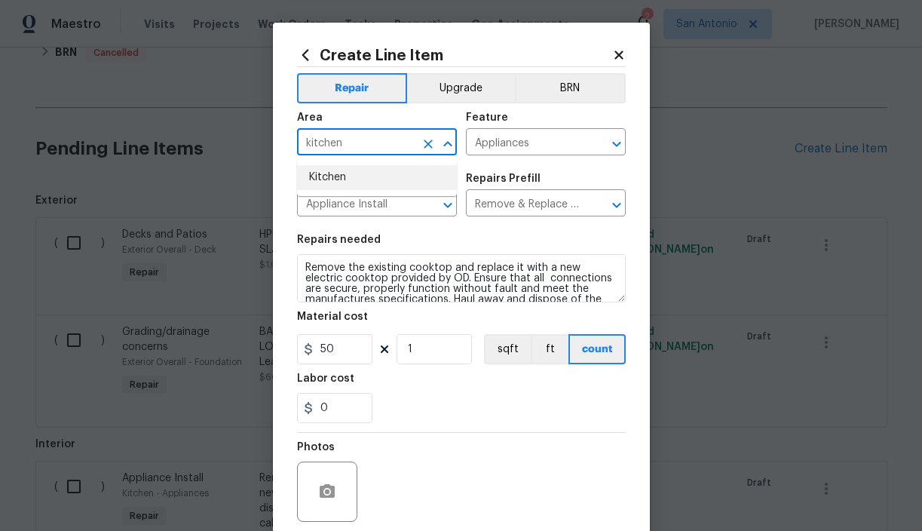
click at [339, 174] on li "Kitchen" at bounding box center [377, 177] width 160 height 25
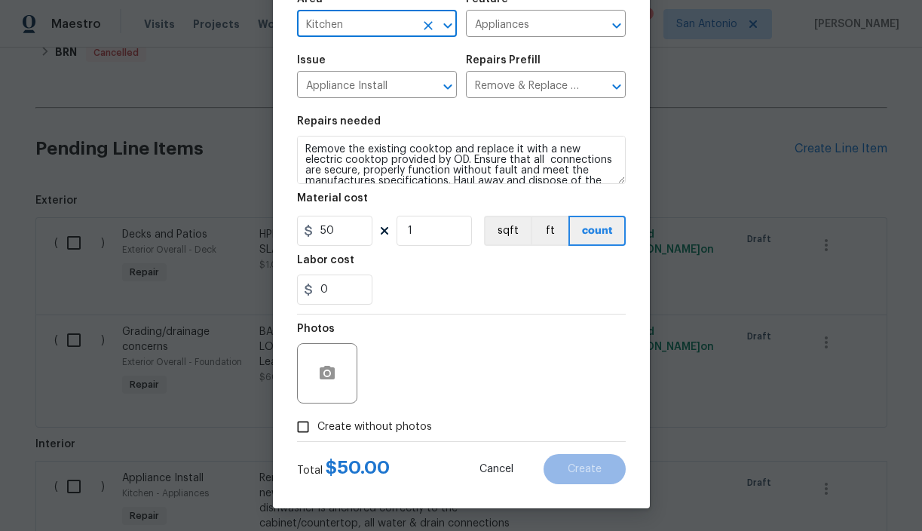
type input "Kitchen"
click at [371, 428] on span "Create without photos" at bounding box center [374, 427] width 115 height 16
click at [317, 428] on input "Create without photos" at bounding box center [303, 426] width 29 height 29
checkbox input "true"
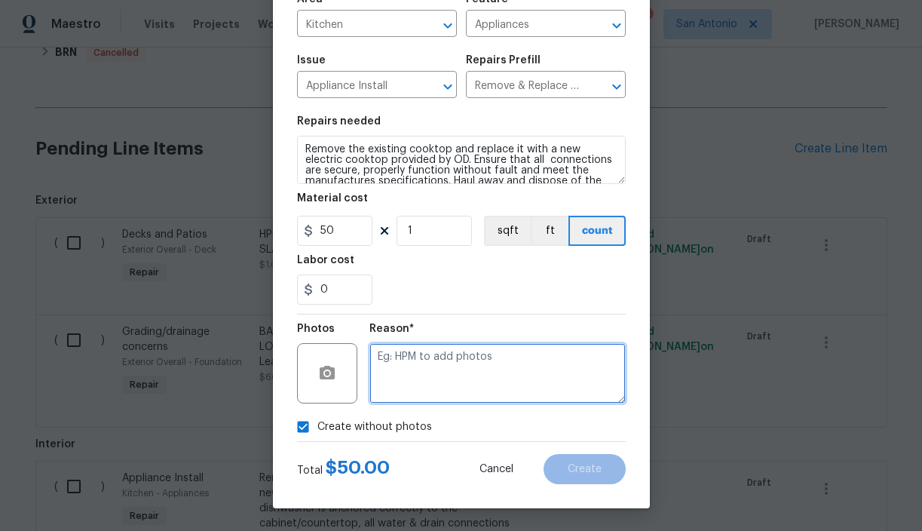
click at [425, 358] on textarea at bounding box center [497, 373] width 256 height 60
type textarea "hpm to"
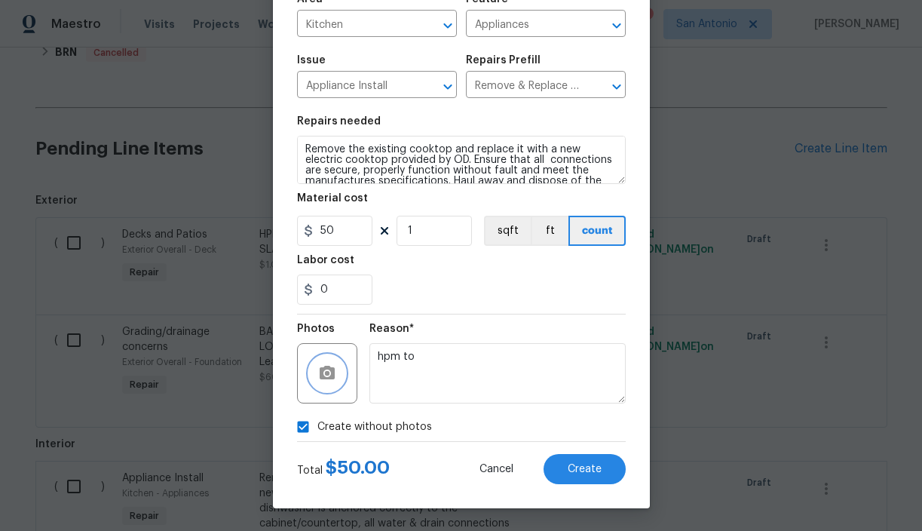
click at [323, 376] on icon "button" at bounding box center [327, 373] width 15 height 14
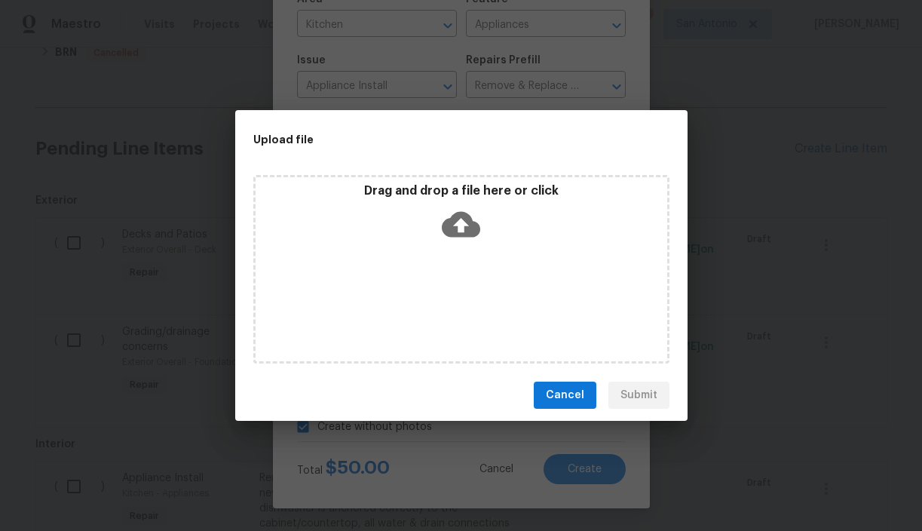
click at [461, 229] on icon at bounding box center [461, 224] width 38 height 38
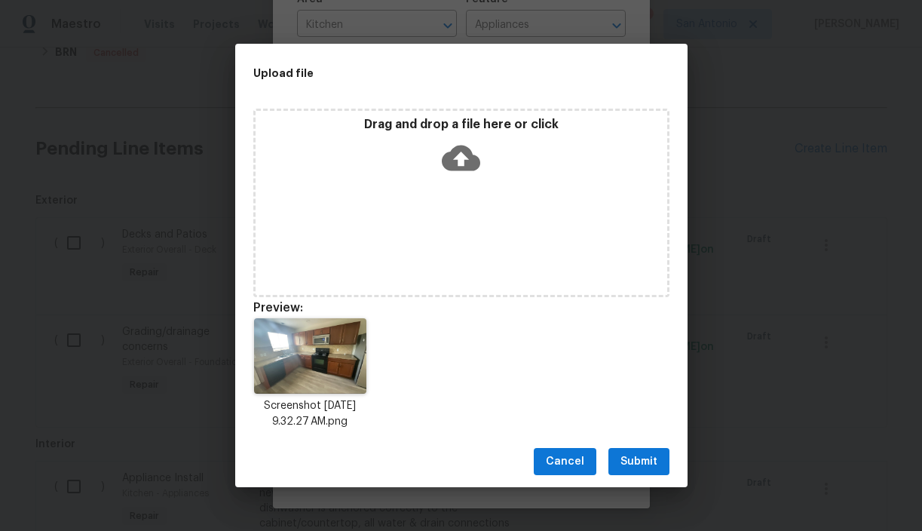
click at [641, 460] on span "Submit" at bounding box center [638, 461] width 37 height 19
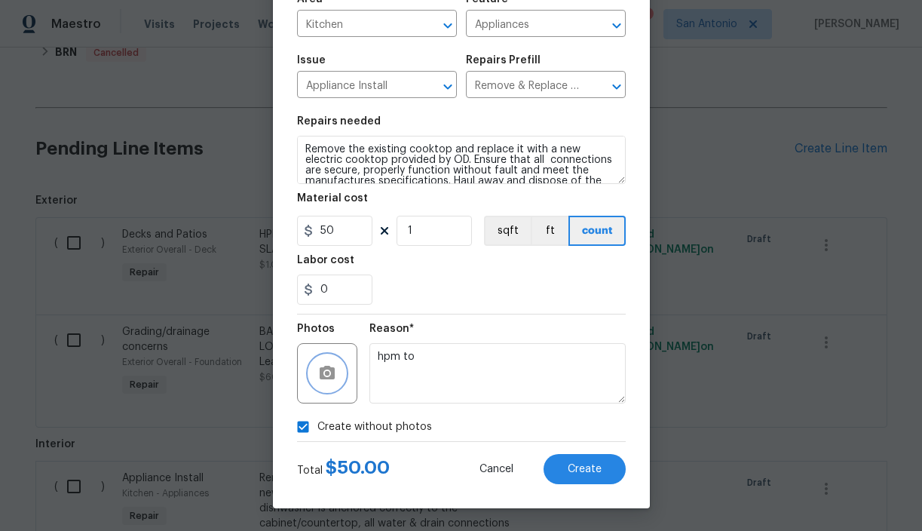
checkbox input "false"
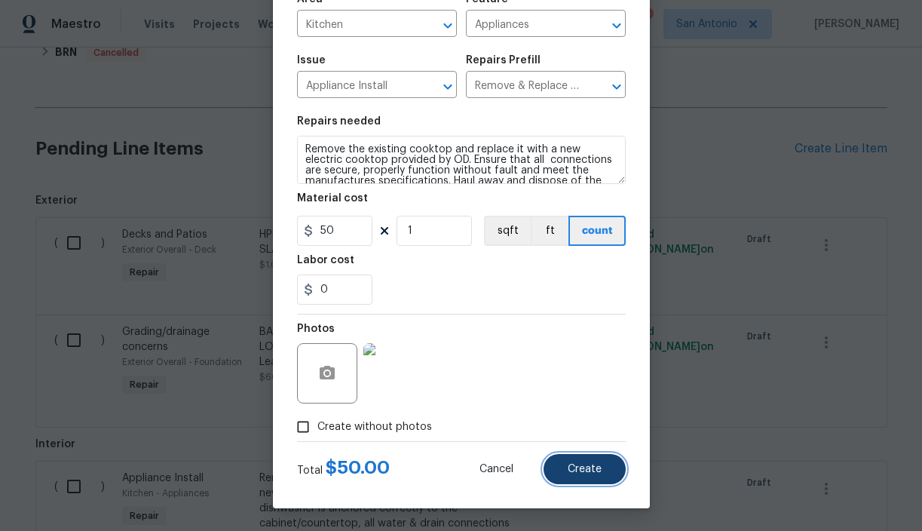
click at [600, 460] on button "Create" at bounding box center [585, 469] width 82 height 30
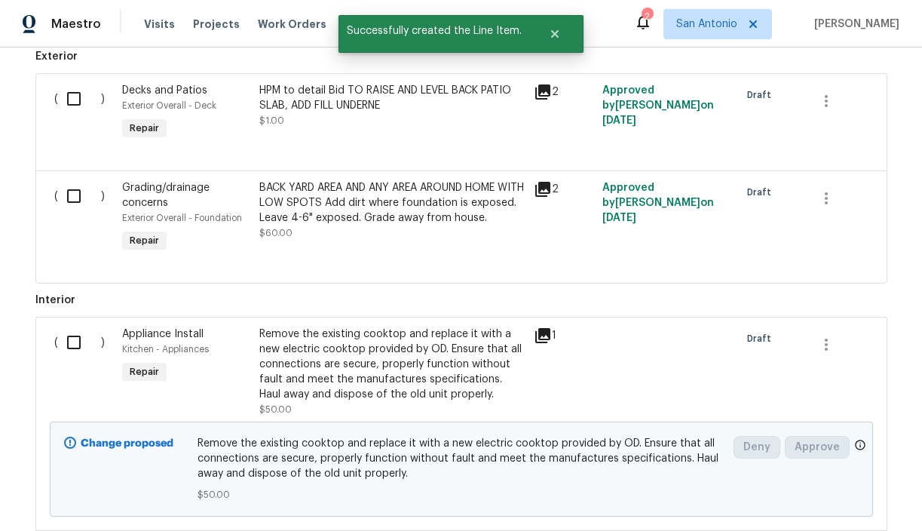
scroll to position [597, 0]
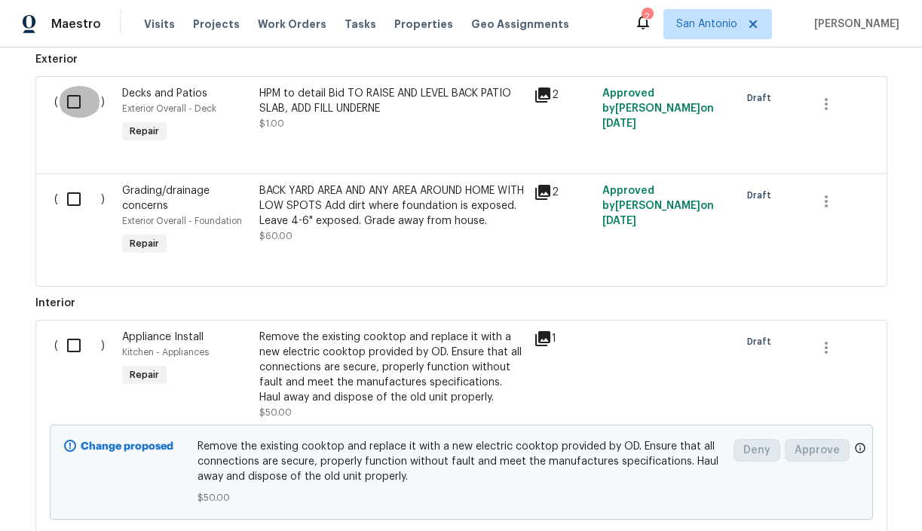
click at [74, 103] on input "checkbox" at bounding box center [79, 102] width 43 height 32
checkbox input "true"
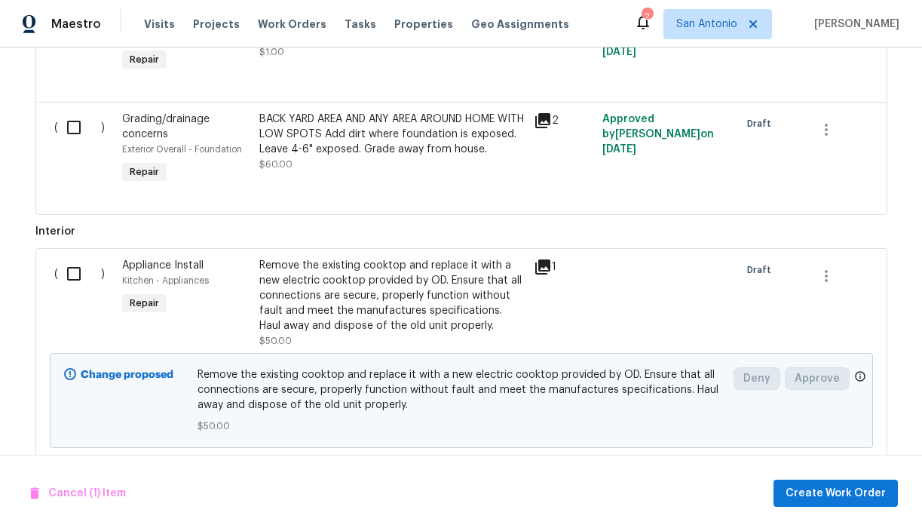
scroll to position [684, 0]
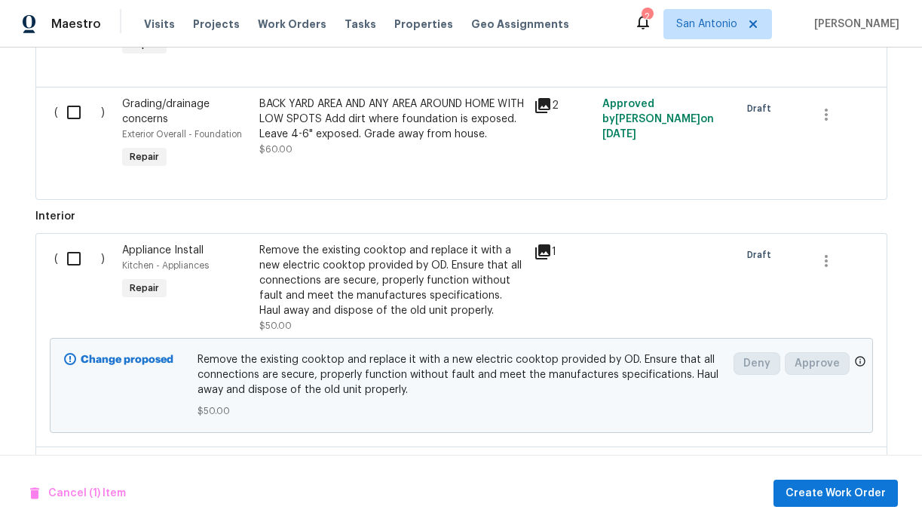
click at [72, 259] on input "checkbox" at bounding box center [79, 259] width 43 height 32
checkbox input "true"
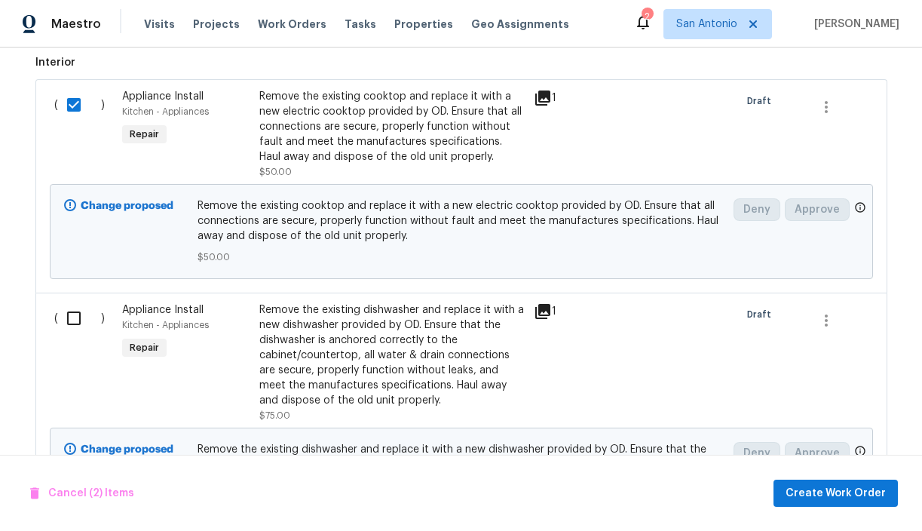
scroll to position [838, 0]
click at [75, 317] on input "checkbox" at bounding box center [79, 318] width 43 height 32
checkbox input "true"
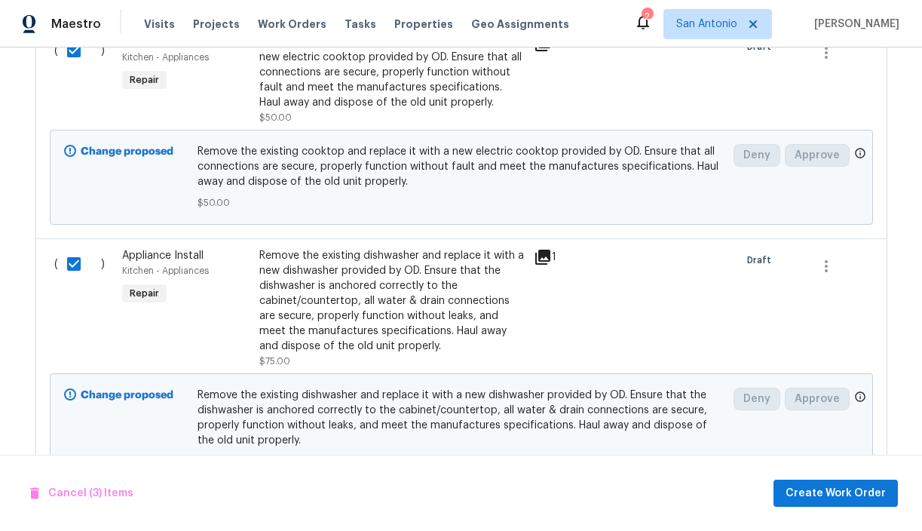
scroll to position [903, 0]
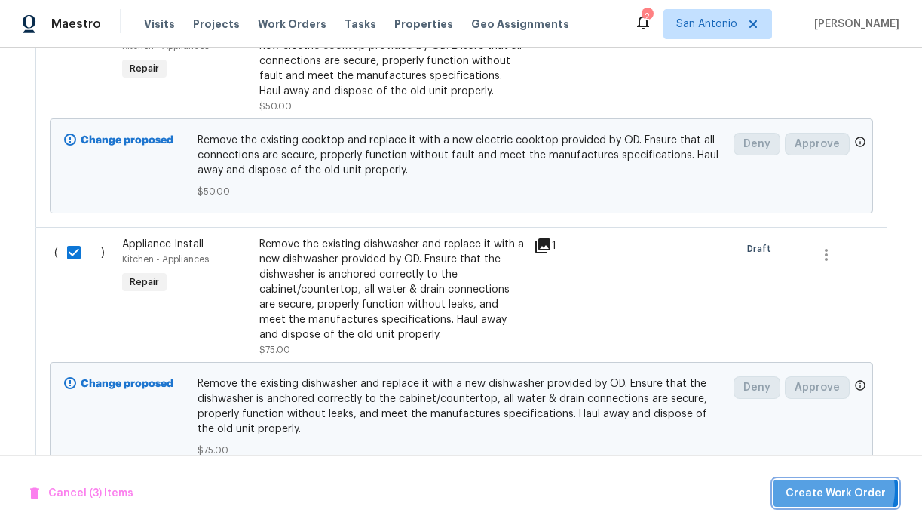
click at [837, 489] on span "Create Work Order" at bounding box center [836, 493] width 100 height 19
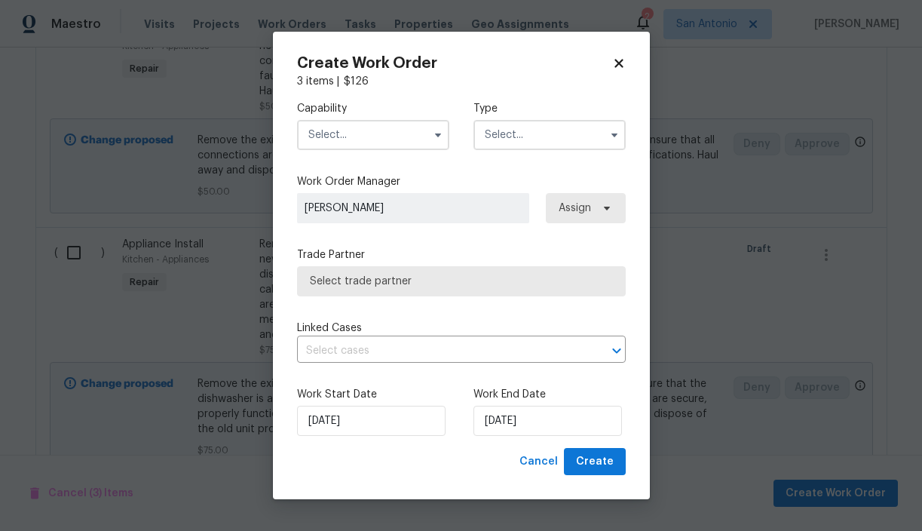
checkbox input "false"
click at [362, 137] on input "text" at bounding box center [373, 135] width 152 height 30
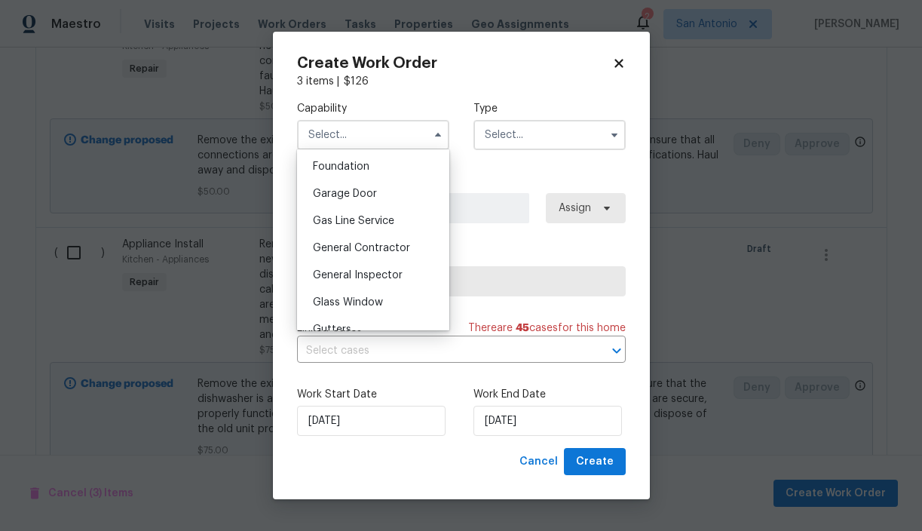
scroll to position [640, 0]
click at [357, 249] on span "General Contractor" at bounding box center [361, 247] width 97 height 11
type input "General Contractor"
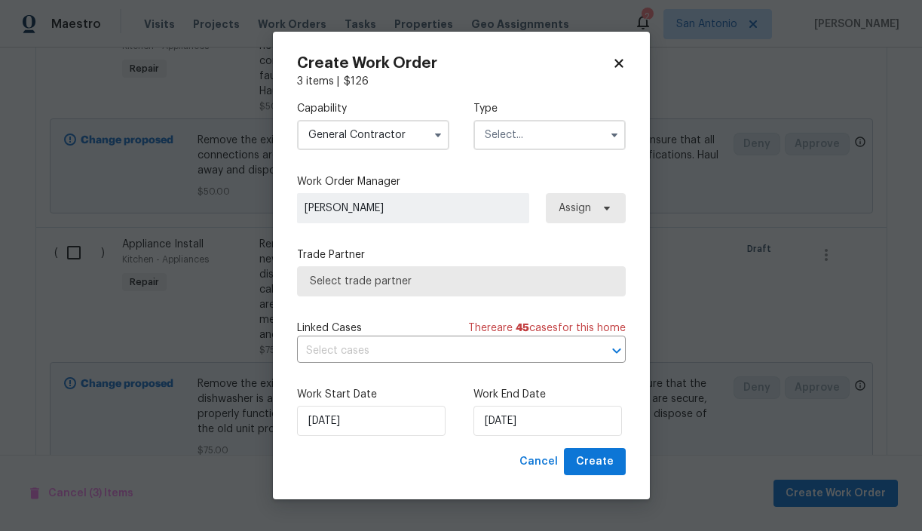
click at [516, 136] on input "text" at bounding box center [549, 135] width 152 height 30
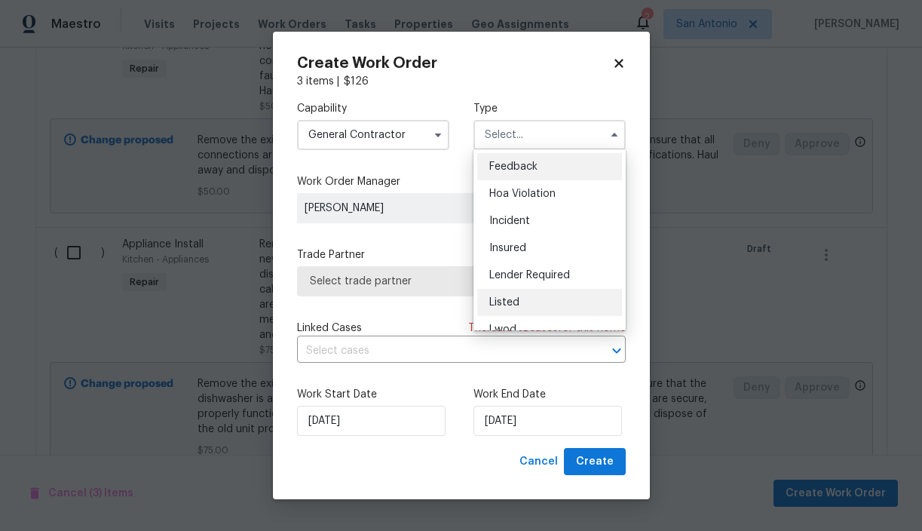
click at [515, 299] on span "Listed" at bounding box center [504, 302] width 30 height 11
type input "Listed"
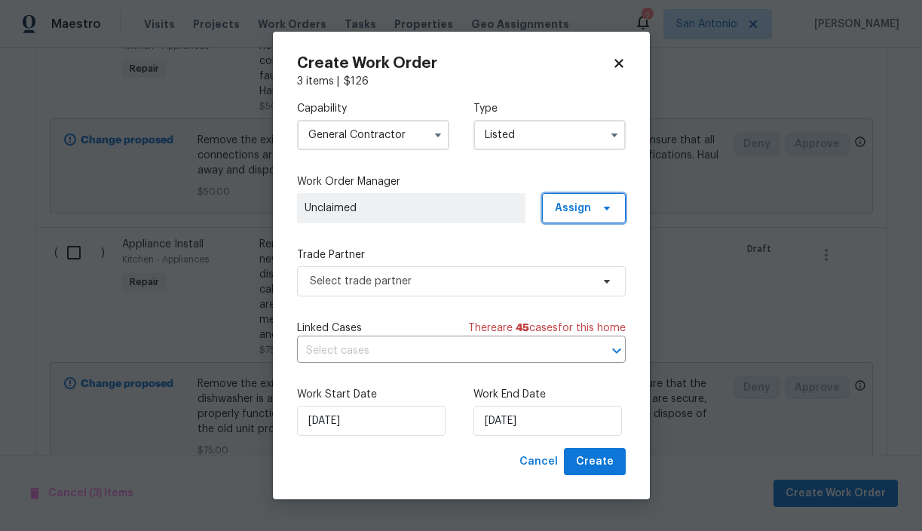
click at [578, 211] on span "Assign" at bounding box center [573, 208] width 36 height 15
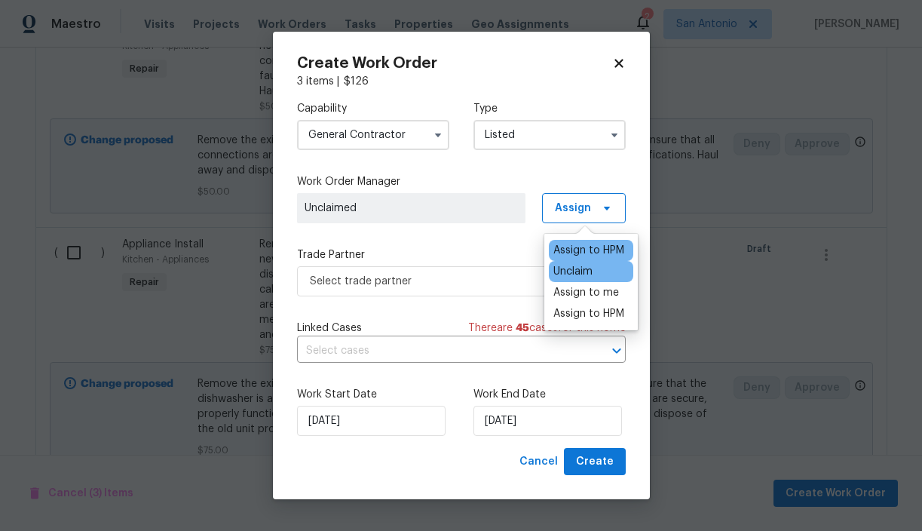
click at [579, 253] on div "Assign to HPM" at bounding box center [588, 250] width 71 height 15
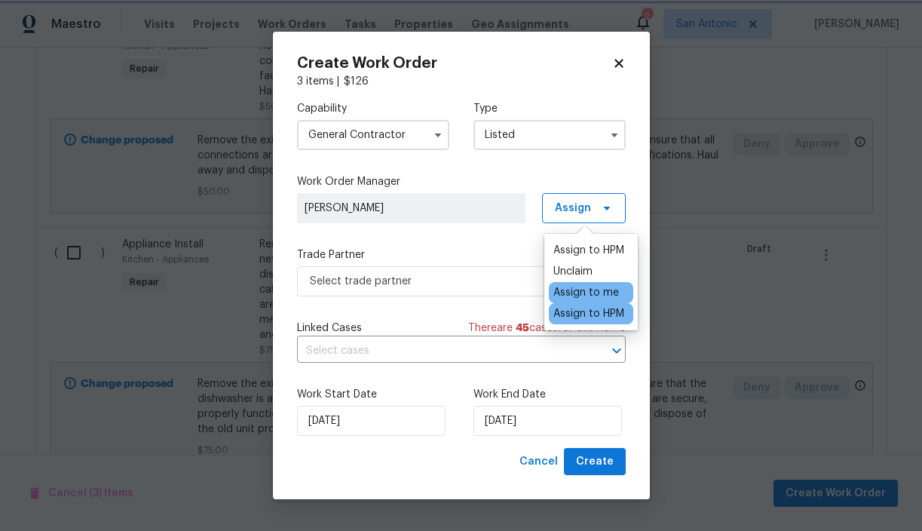
click at [462, 251] on label "Trade Partner" at bounding box center [461, 254] width 329 height 15
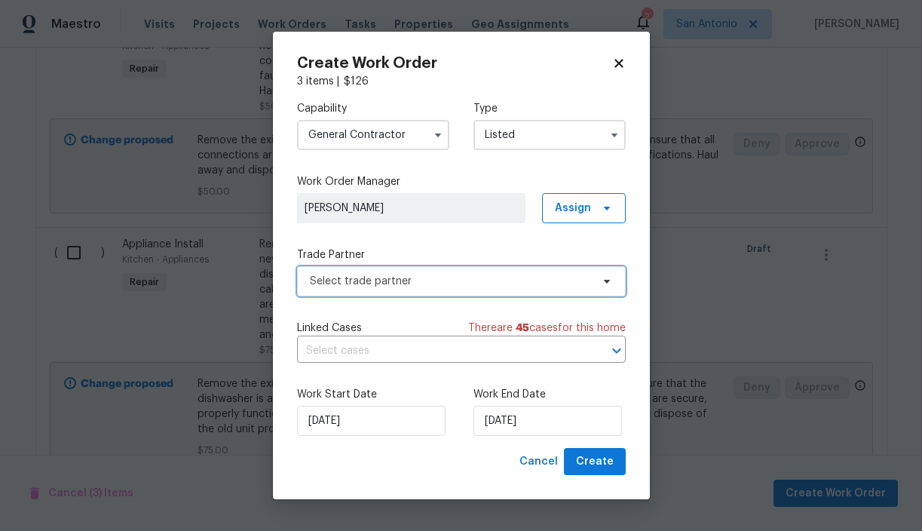
click at [442, 284] on span "Select trade partner" at bounding box center [450, 281] width 281 height 15
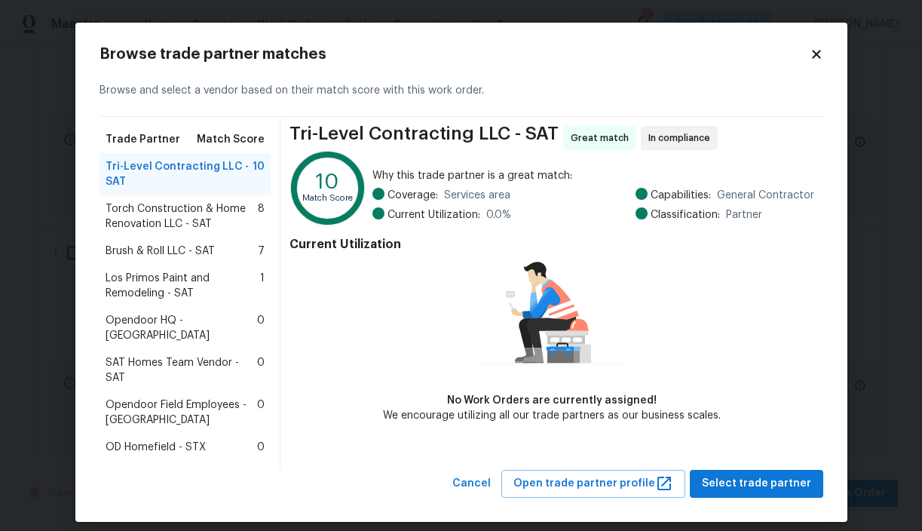
click at [170, 259] on span "Brush & Roll LLC - SAT" at bounding box center [160, 251] width 109 height 15
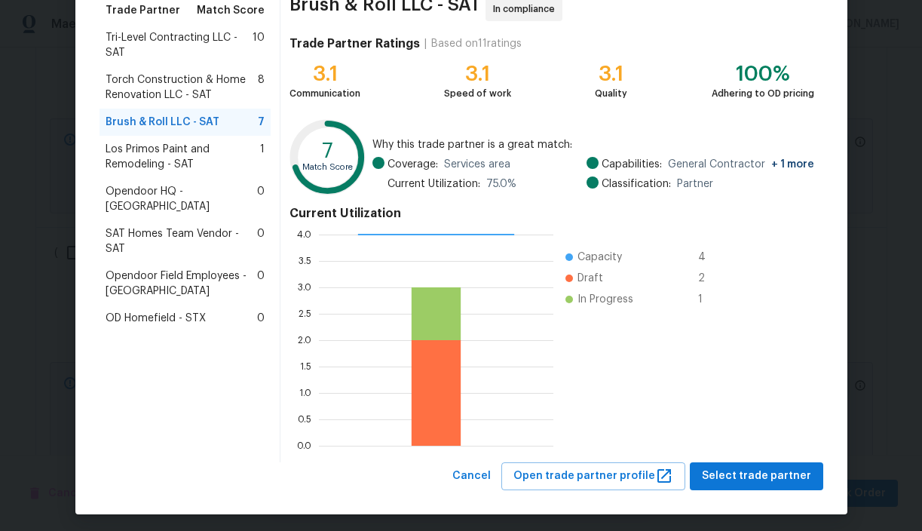
scroll to position [134, 0]
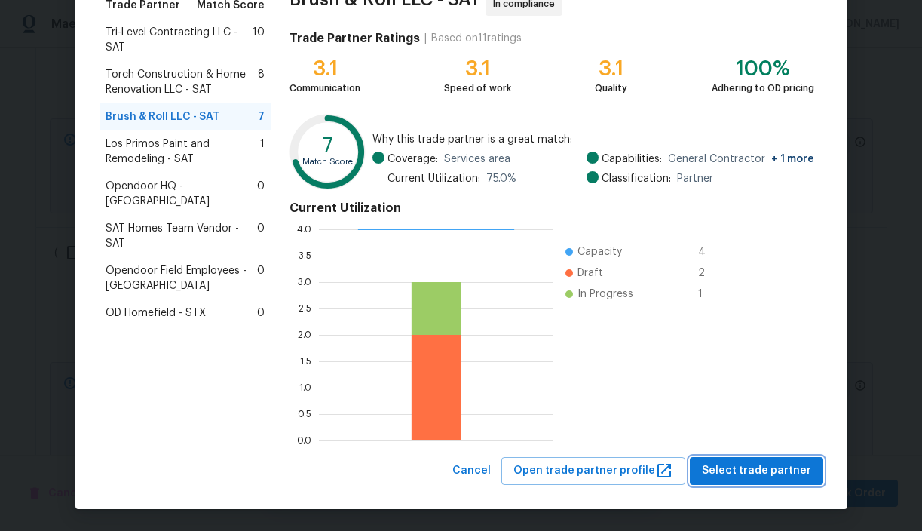
click at [777, 470] on span "Select trade partner" at bounding box center [756, 470] width 109 height 19
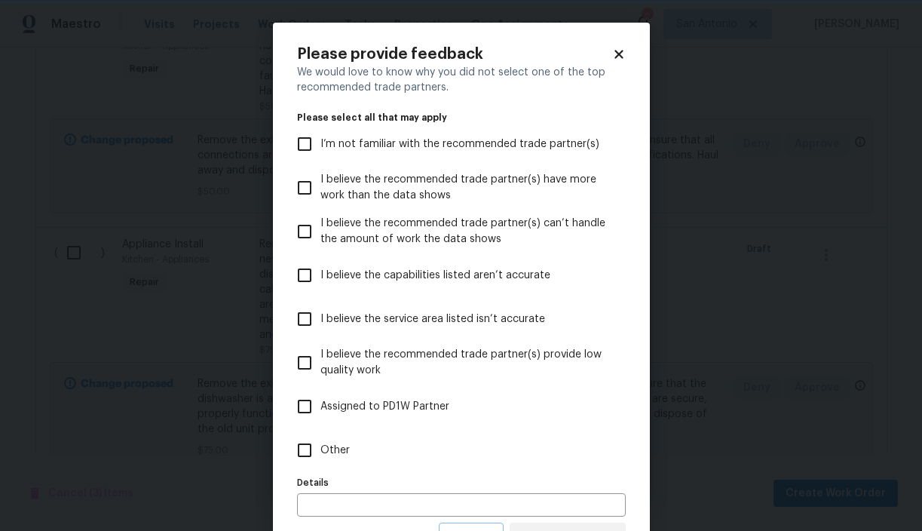
scroll to position [66, 0]
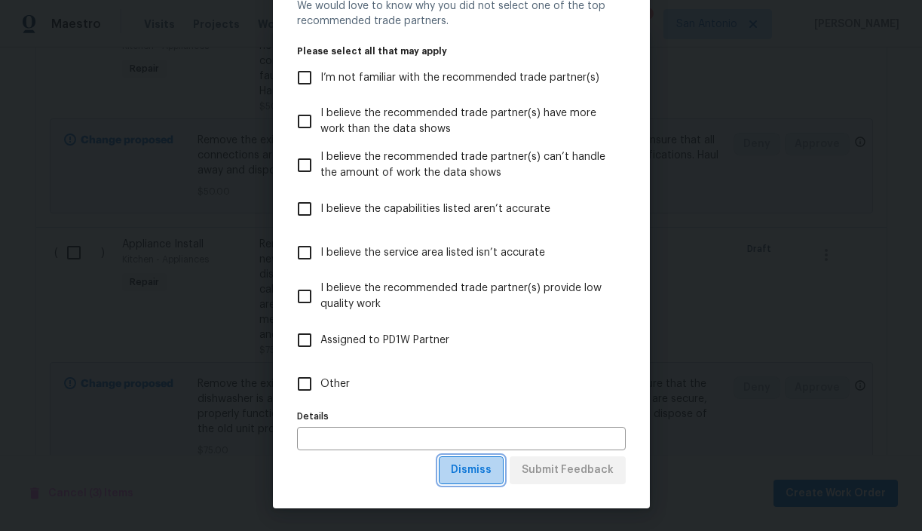
click at [490, 470] on span "Dismiss" at bounding box center [471, 470] width 41 height 19
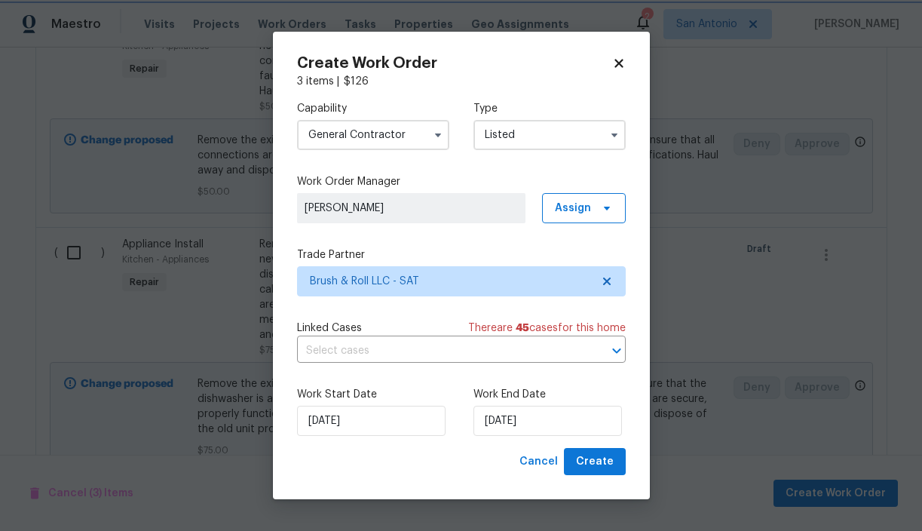
scroll to position [0, 0]
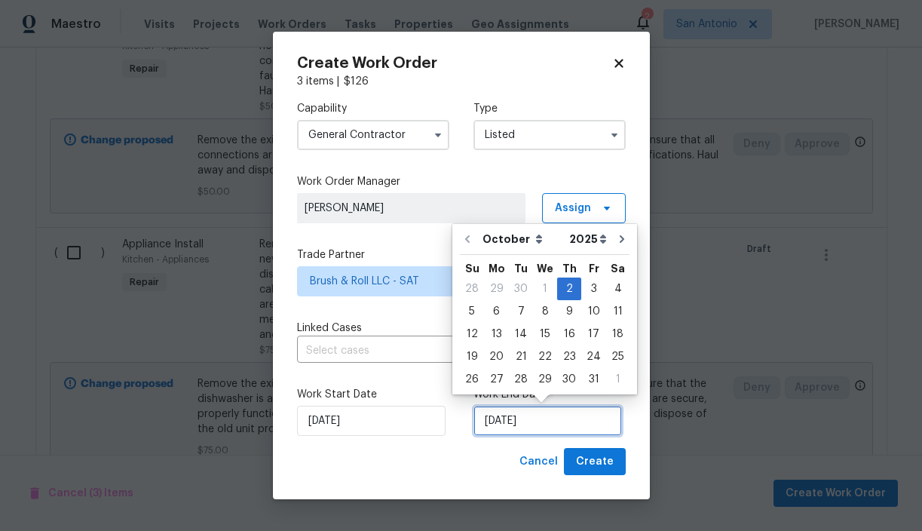
click at [539, 422] on input "[DATE]" at bounding box center [547, 421] width 149 height 30
click at [497, 314] on div "6" at bounding box center [496, 311] width 25 height 21
type input "[DATE]"
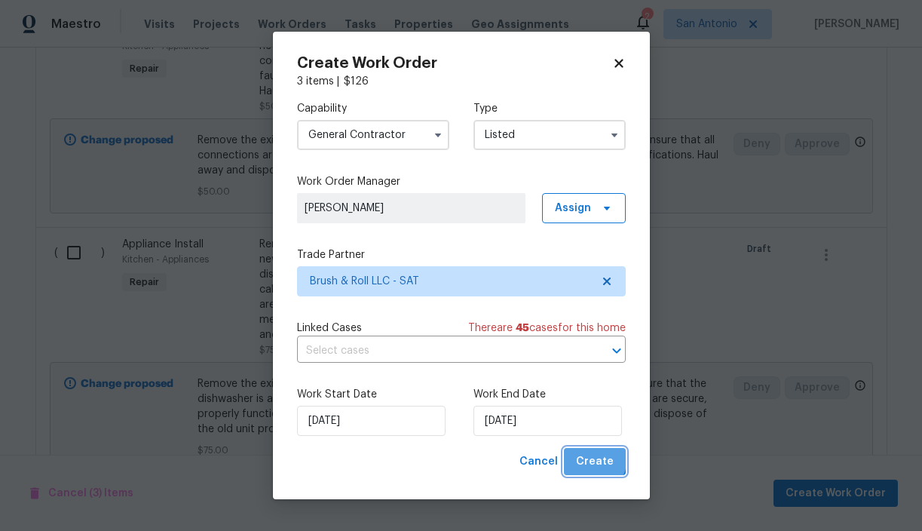
click at [593, 458] on span "Create" at bounding box center [595, 461] width 38 height 19
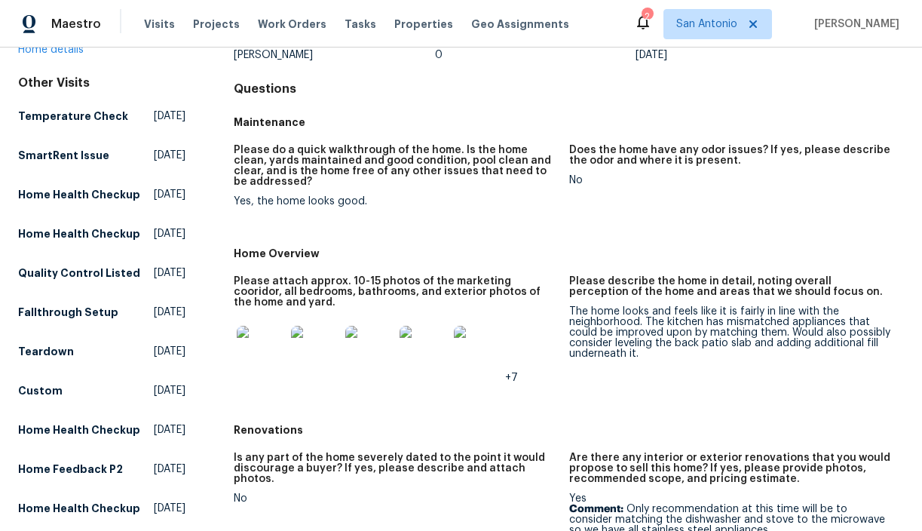
scroll to position [126, 0]
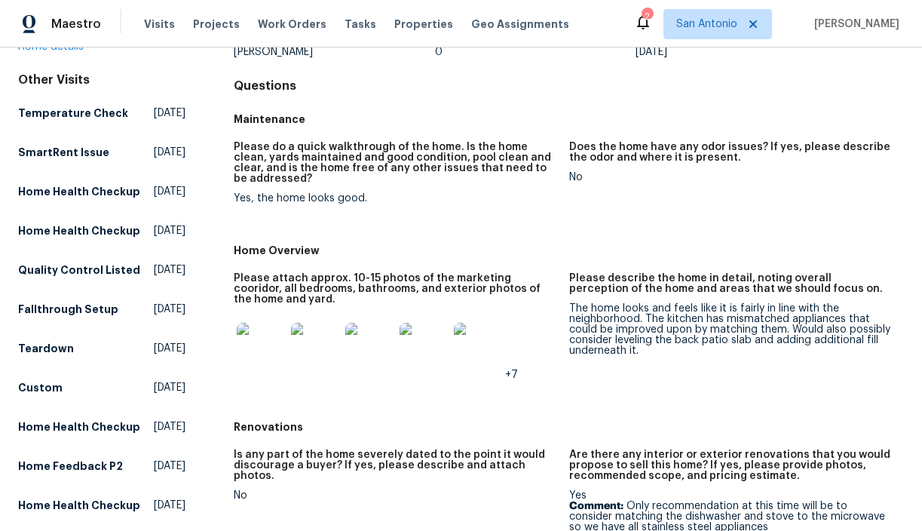
click at [377, 339] on img at bounding box center [369, 347] width 48 height 48
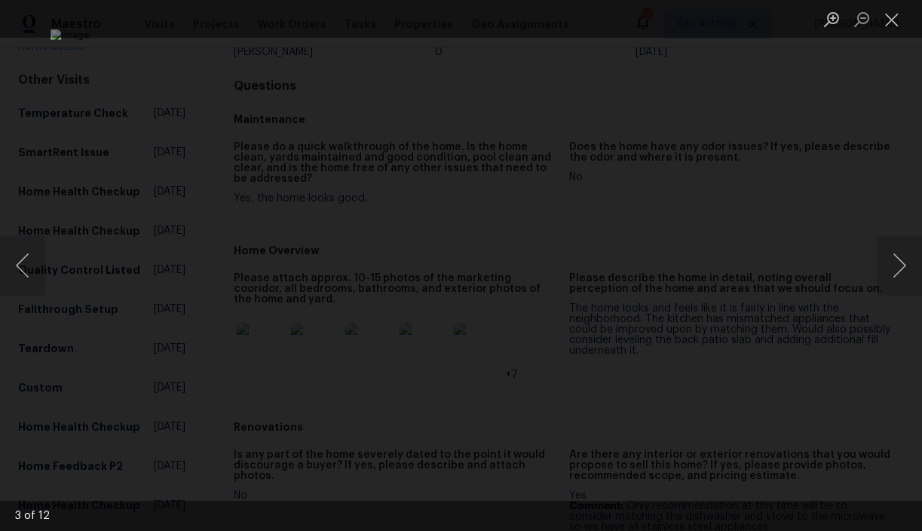
click at [852, 96] on div "Lightbox" at bounding box center [461, 265] width 922 height 531
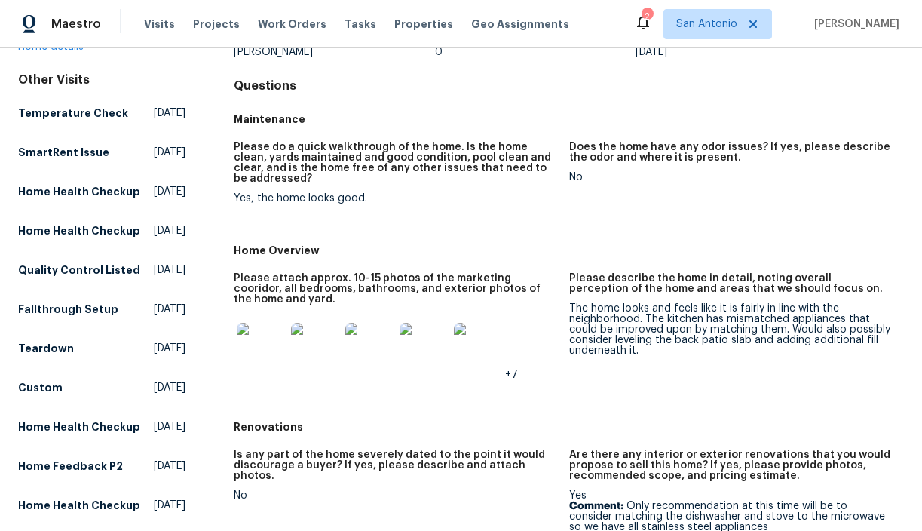
scroll to position [0, 0]
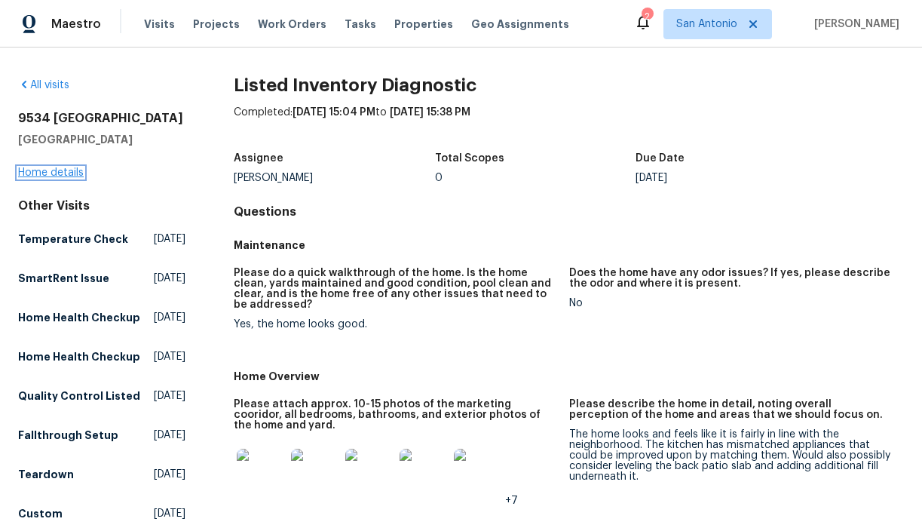
click at [44, 174] on link "Home details" at bounding box center [51, 172] width 66 height 11
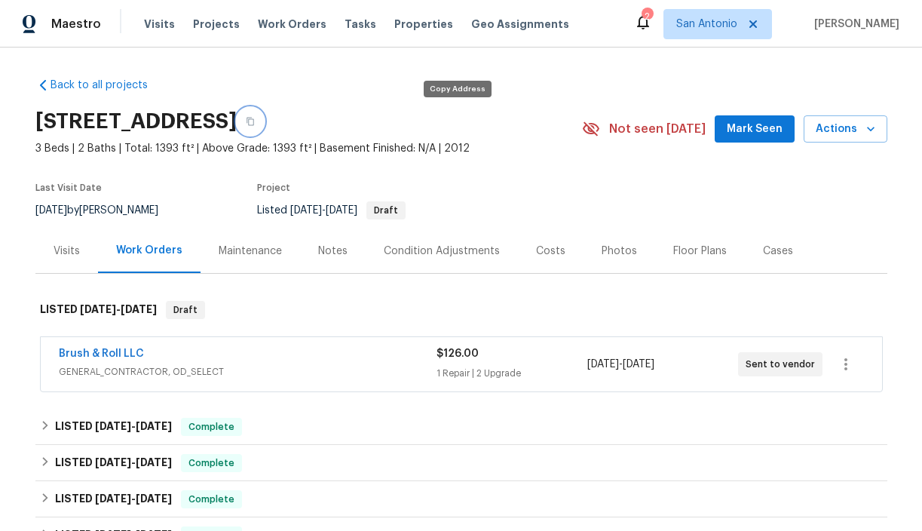
click at [255, 121] on icon "button" at bounding box center [250, 121] width 9 height 9
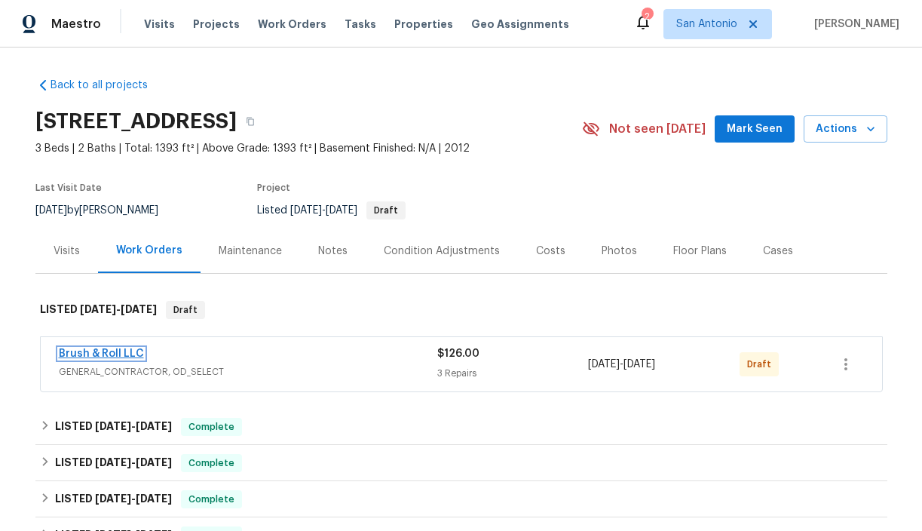
click at [131, 354] on link "Brush & Roll LLC" at bounding box center [101, 353] width 85 height 11
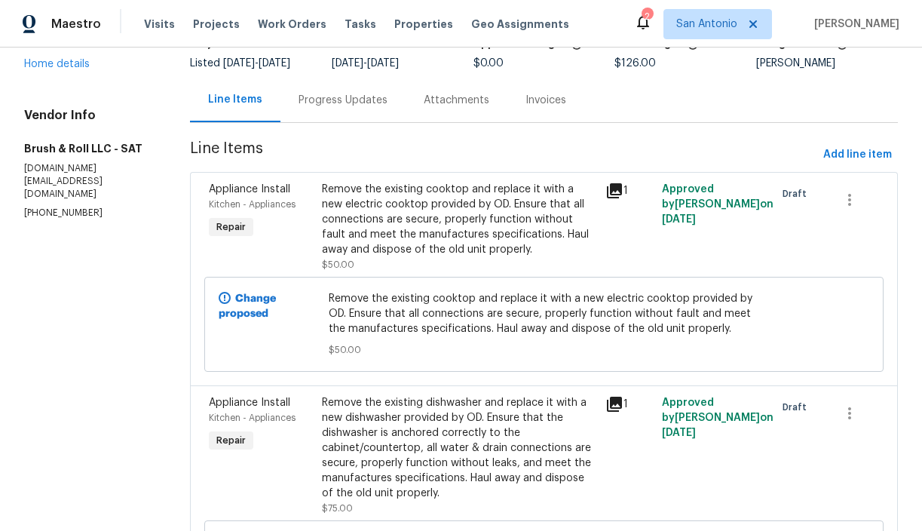
scroll to position [125, 0]
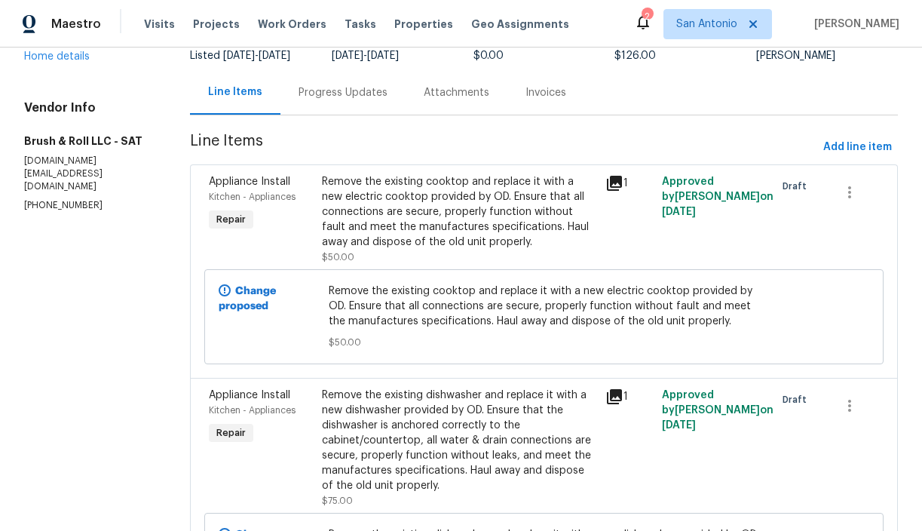
click at [385, 222] on div "Remove the existing cooktop and replace it with a new electric cooktop provided…" at bounding box center [459, 211] width 274 height 75
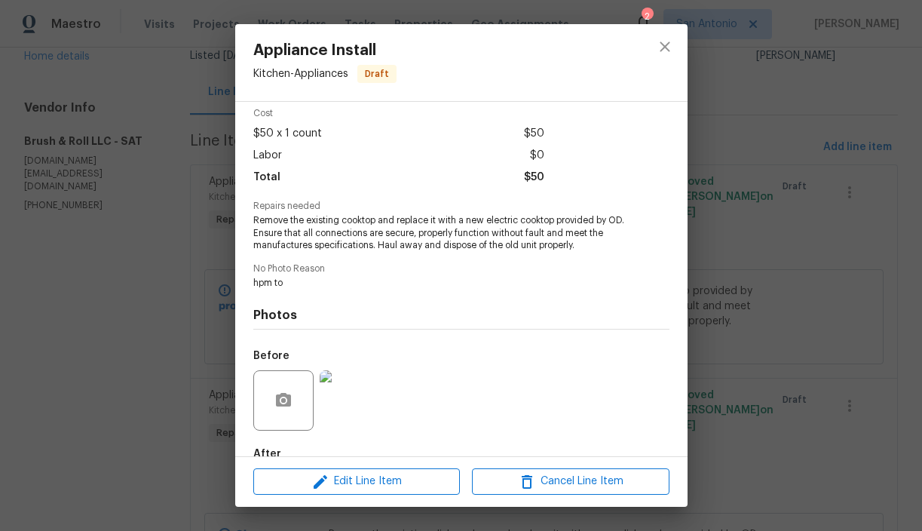
scroll to position [151, 0]
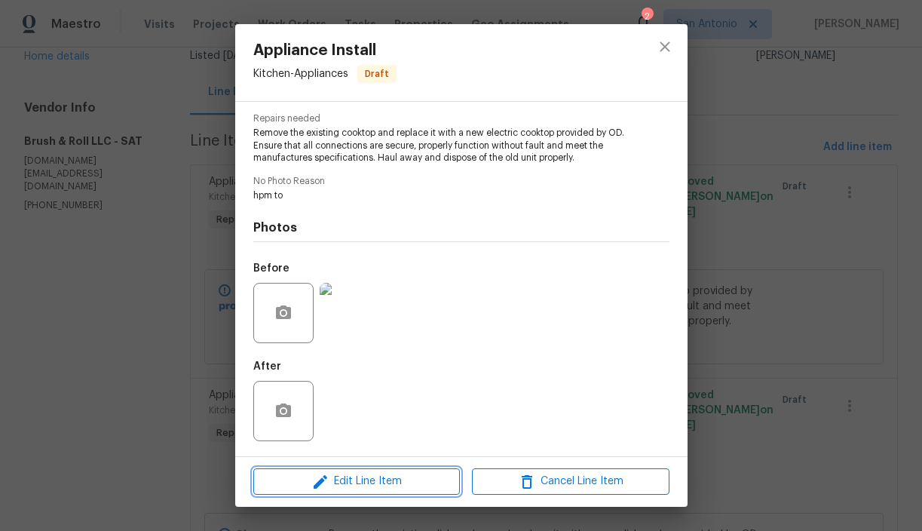
click at [360, 474] on span "Edit Line Item" at bounding box center [357, 481] width 198 height 19
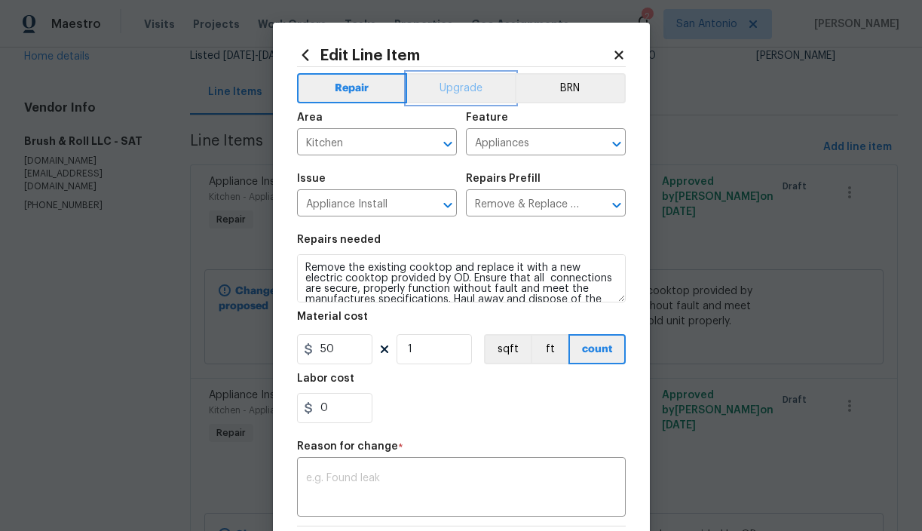
click at [468, 93] on button "Upgrade" at bounding box center [461, 88] width 108 height 30
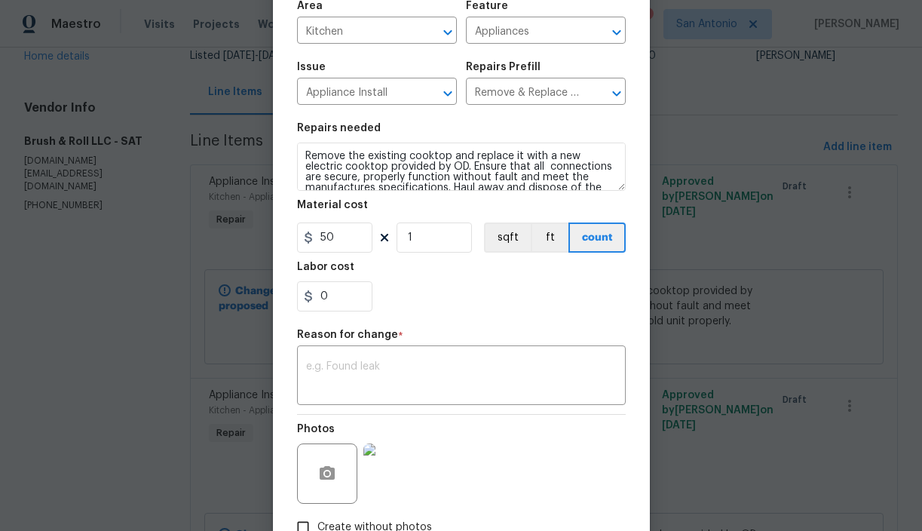
scroll to position [155, 0]
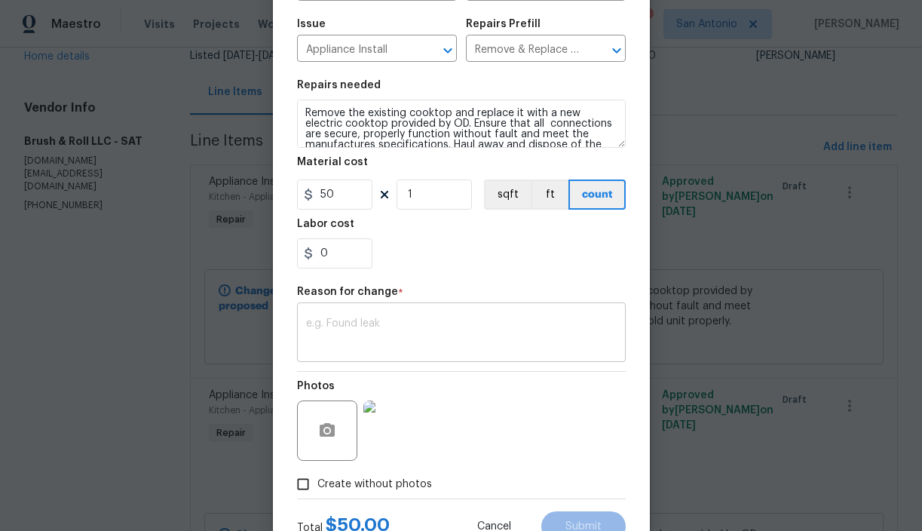
click at [440, 348] on textarea at bounding box center [461, 334] width 311 height 32
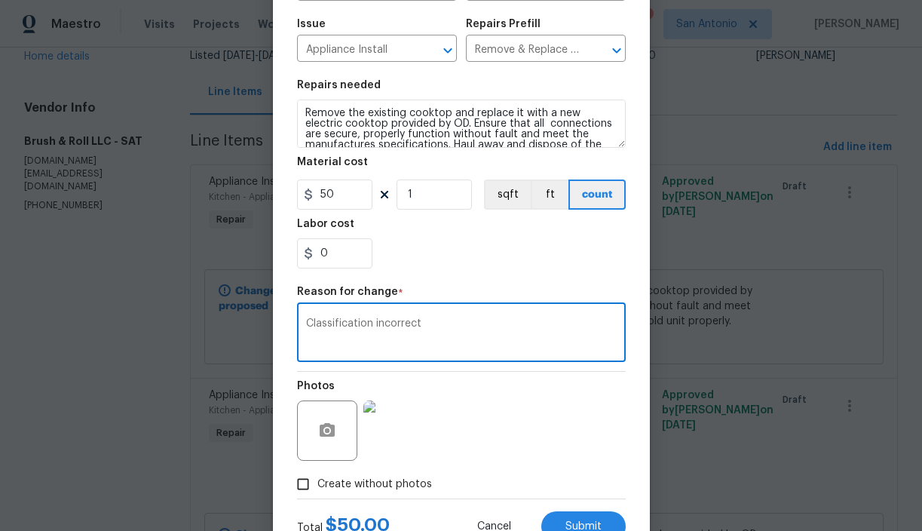
scroll to position [213, 0]
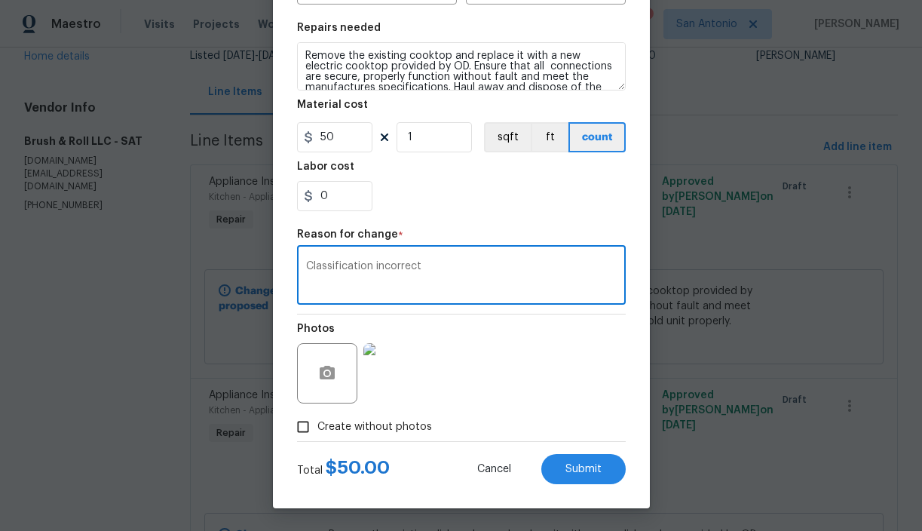
type textarea "Classification incorrect"
click at [581, 478] on button "Submit" at bounding box center [583, 469] width 84 height 30
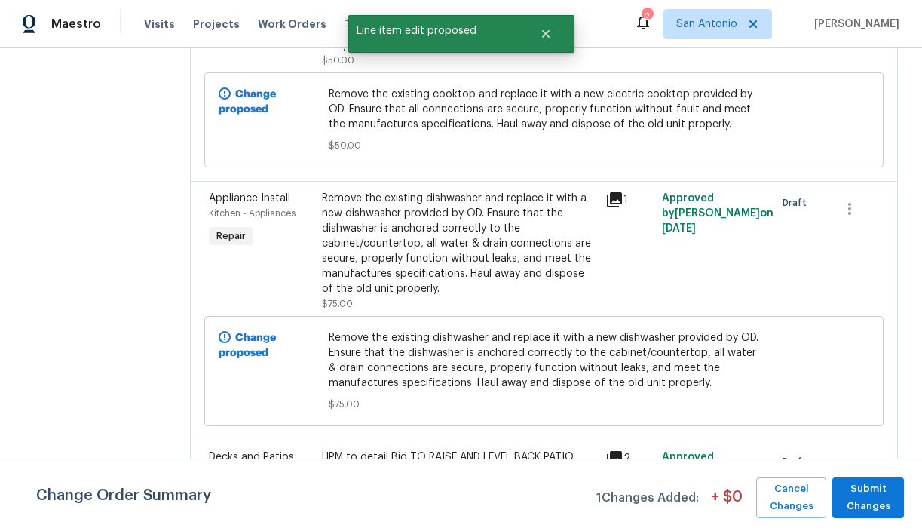
scroll to position [342, 0]
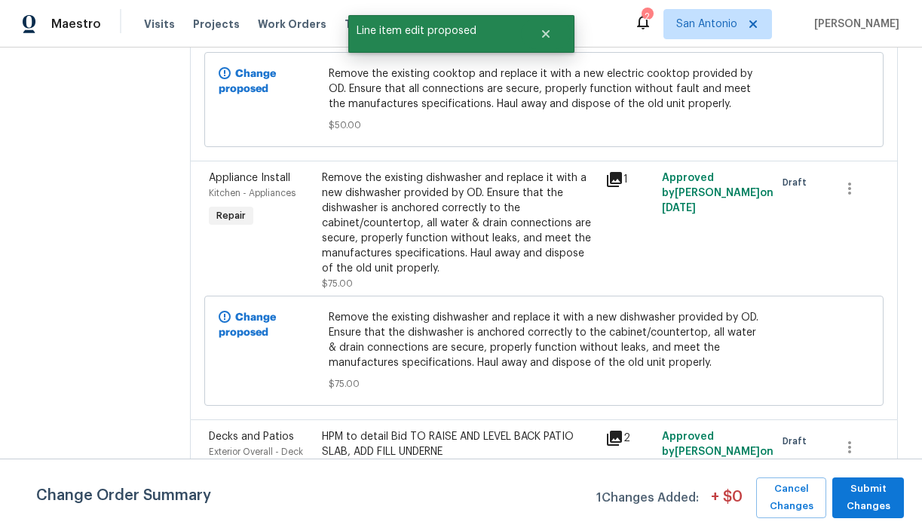
click at [406, 241] on div "Remove the existing dishwasher and replace it with a new dishwasher provided by…" at bounding box center [459, 223] width 274 height 106
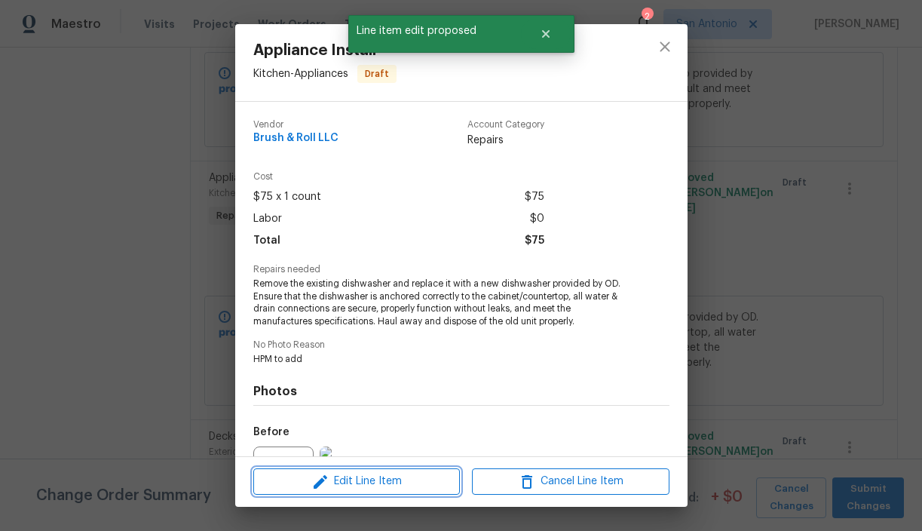
click at [363, 474] on span "Edit Line Item" at bounding box center [357, 481] width 198 height 19
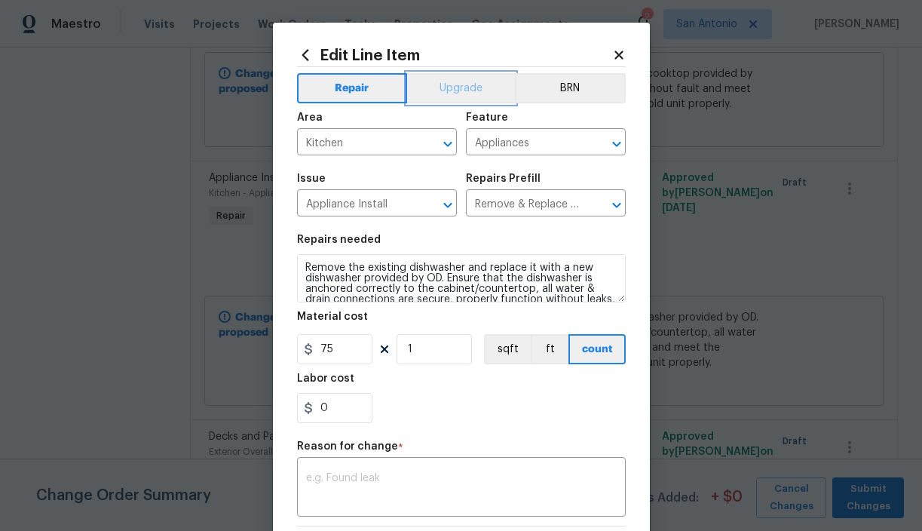
click at [466, 80] on button "Upgrade" at bounding box center [461, 88] width 108 height 30
click at [365, 469] on div "x ​" at bounding box center [461, 489] width 329 height 56
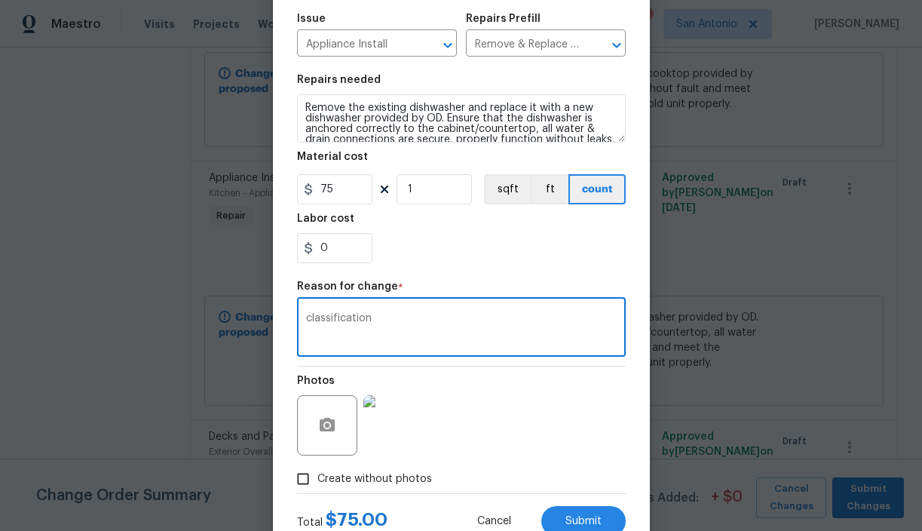
scroll to position [213, 0]
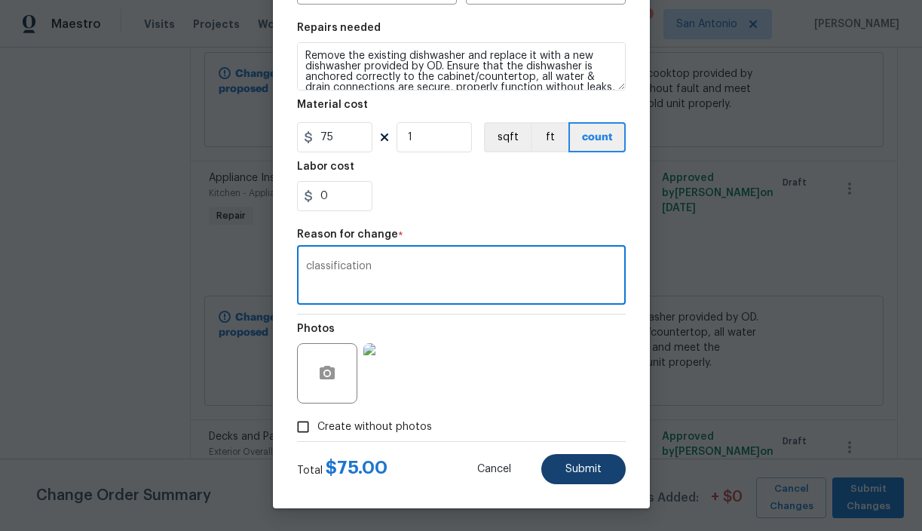
type textarea "classification"
click at [575, 469] on span "Submit" at bounding box center [583, 469] width 36 height 11
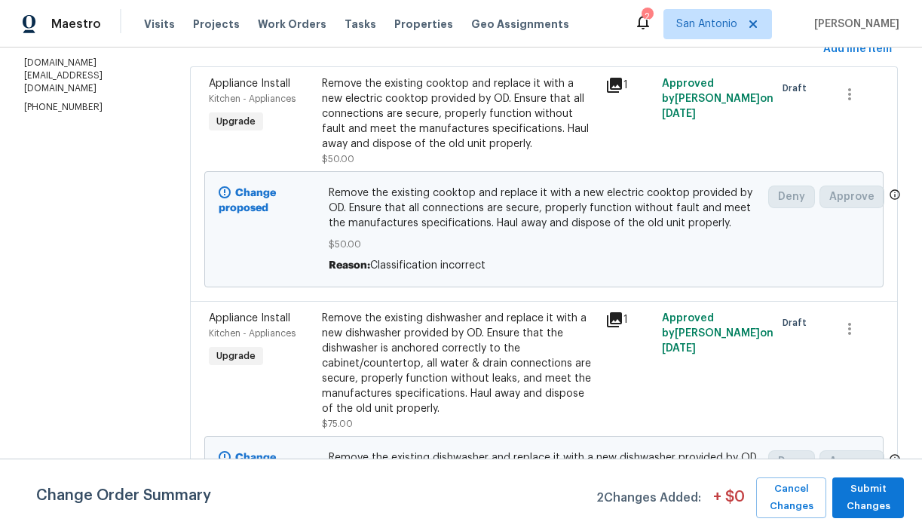
scroll to position [415, 0]
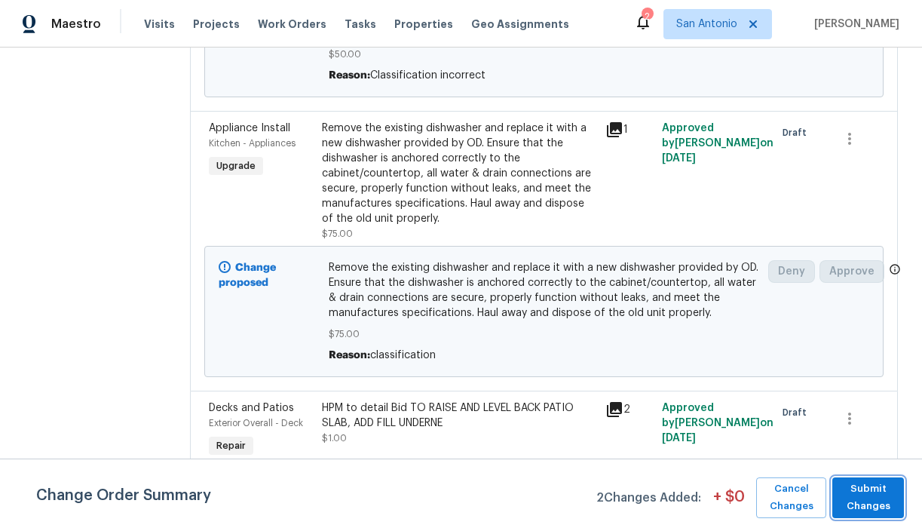
click at [863, 493] on span "Submit Changes" at bounding box center [868, 497] width 57 height 35
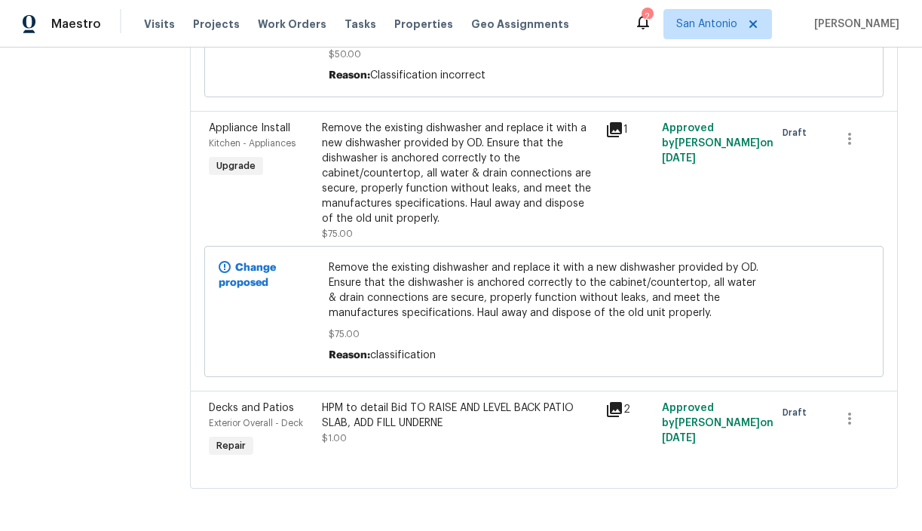
click at [147, 180] on div "All work orders [STREET_ADDRESS] Home details Vendor Info Brush & Roll LLC - SA…" at bounding box center [461, 82] width 922 height 896
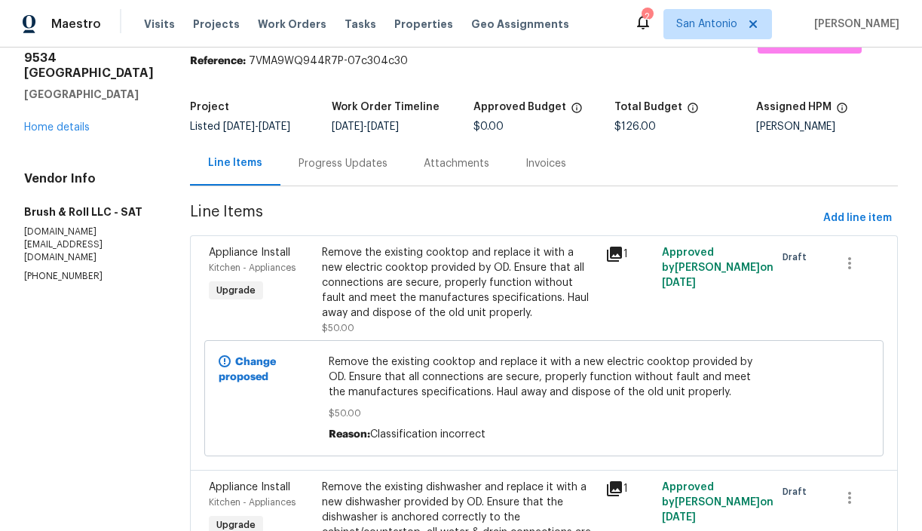
scroll to position [20, 0]
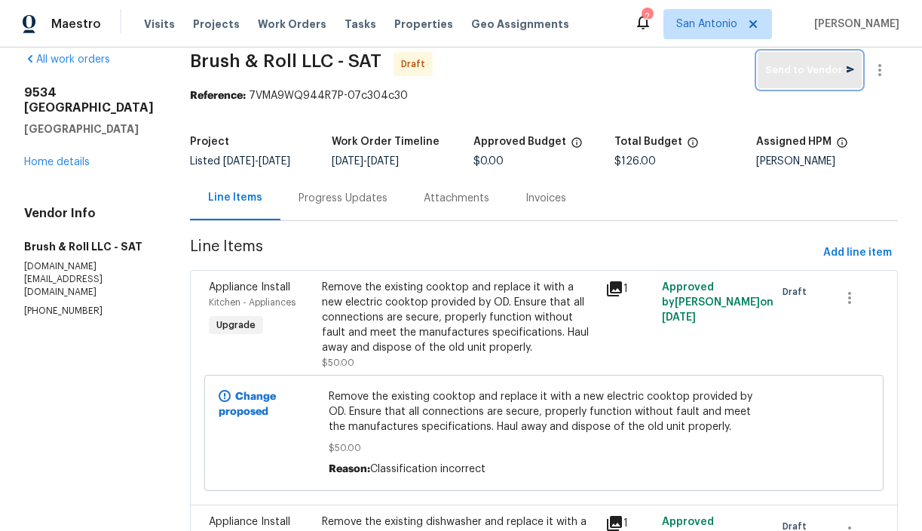
click at [797, 70] on span "Send to Vendor" at bounding box center [809, 70] width 89 height 17
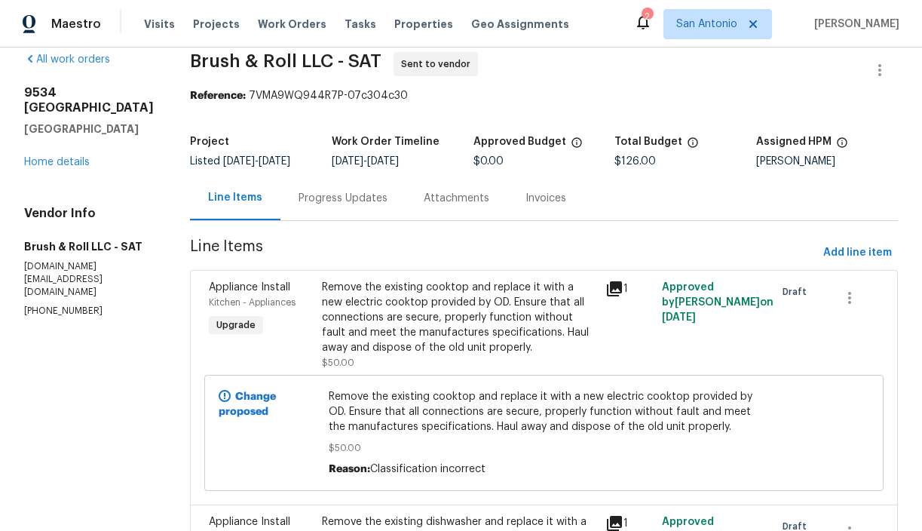
click at [343, 200] on div "Progress Updates" at bounding box center [343, 198] width 89 height 15
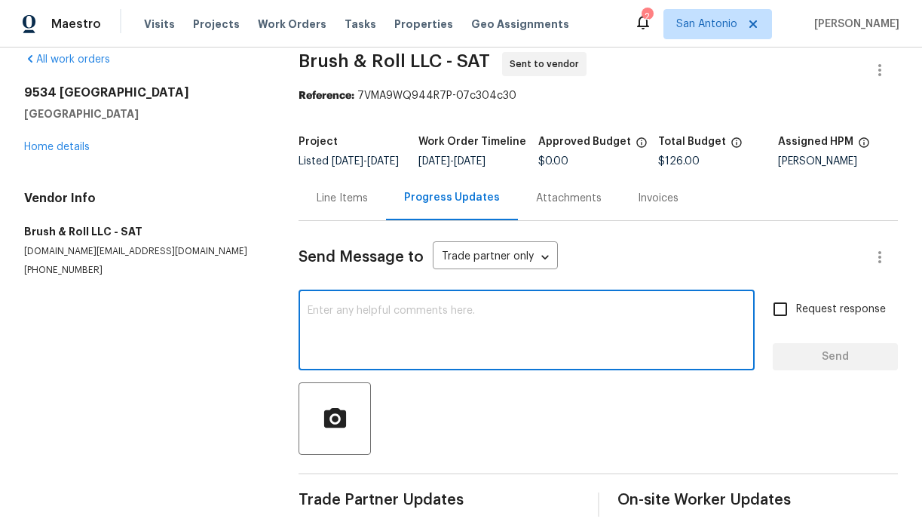
click at [409, 326] on textarea at bounding box center [527, 331] width 438 height 53
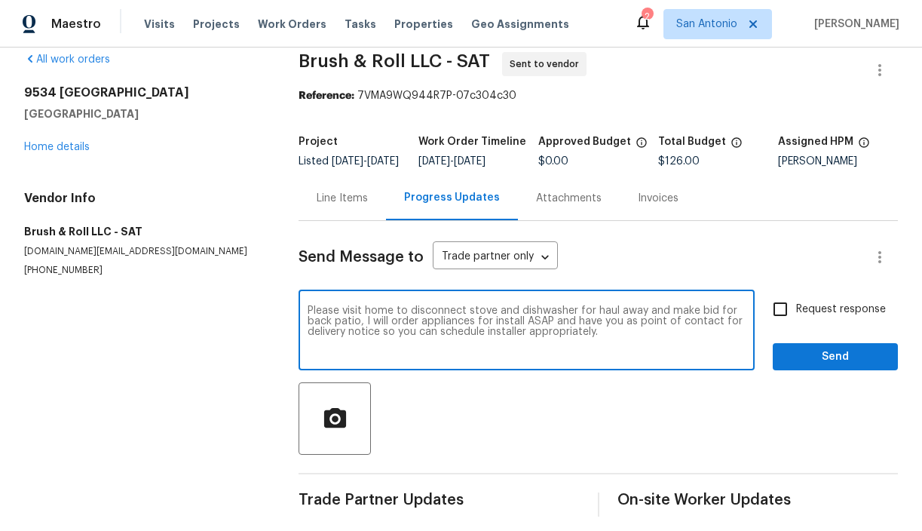
type textarea "Please visit home to disconnect stove and dishwasher for haul away and make bid…"
click at [829, 366] on span "Send" at bounding box center [835, 357] width 101 height 19
